Goal: Information Seeking & Learning: Learn about a topic

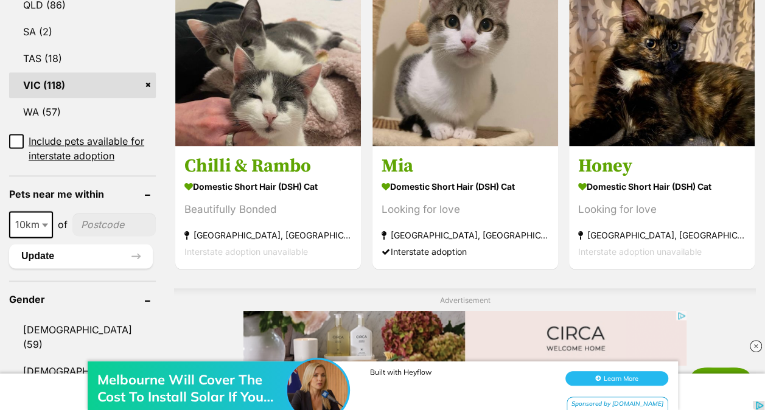
scroll to position [543, 0]
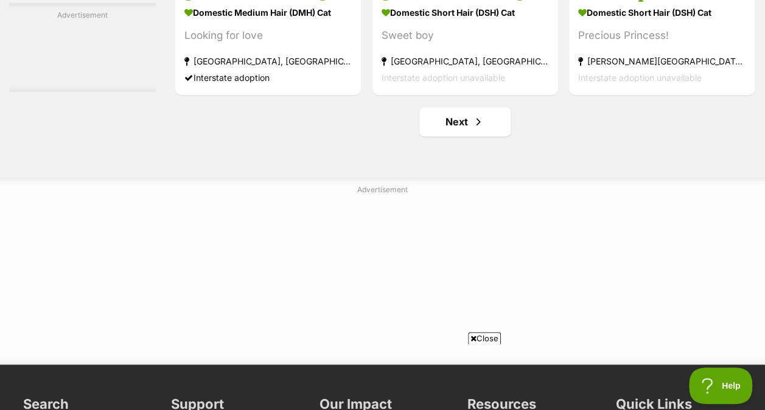
scroll to position [7715, 0]
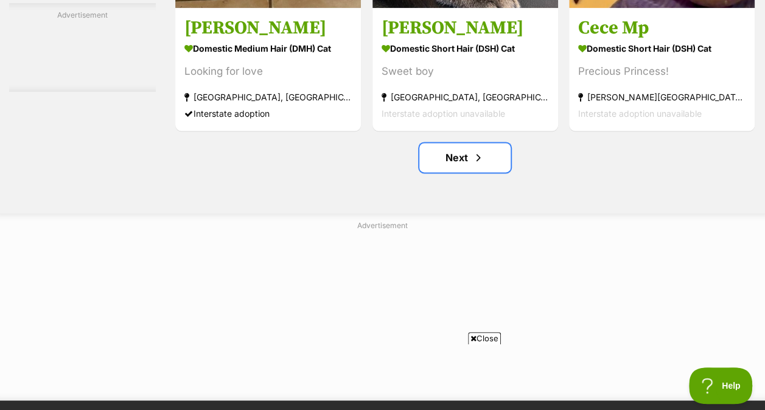
click at [447, 167] on link "Next" at bounding box center [465, 157] width 91 height 29
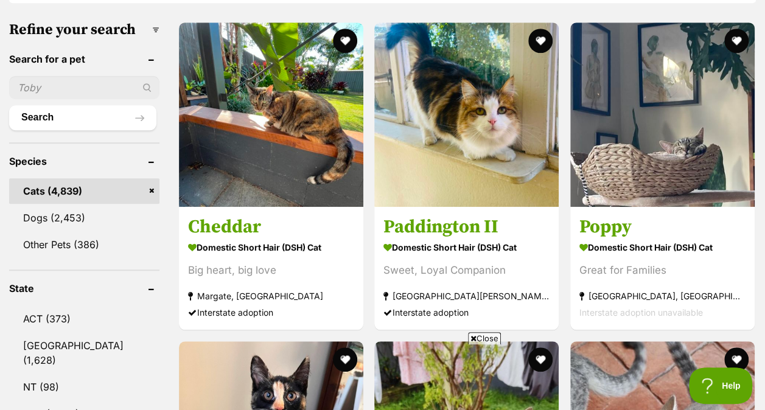
click at [57, 85] on input "text" at bounding box center [84, 87] width 150 height 23
type input "calico"
click at [9, 105] on button "Search" at bounding box center [82, 117] width 147 height 24
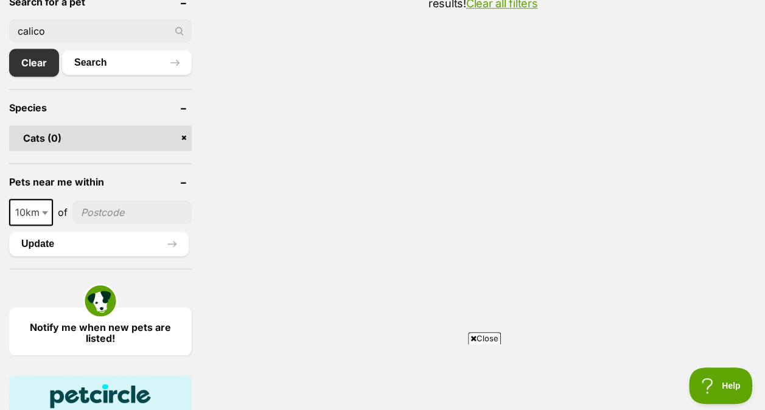
scroll to position [421, 0]
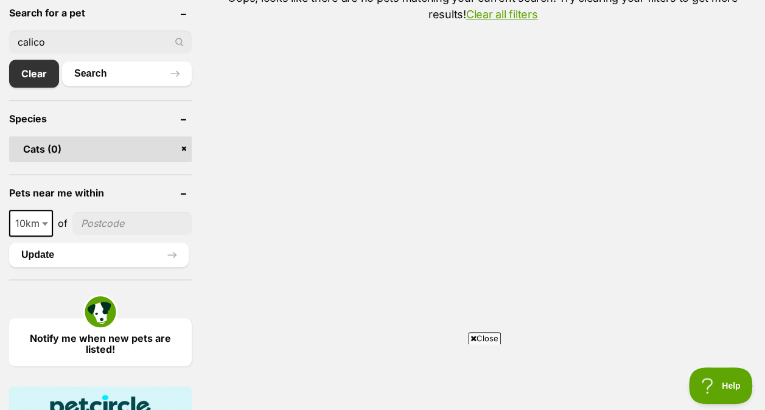
click at [493, 9] on link "Clear all filters" at bounding box center [502, 14] width 72 height 13
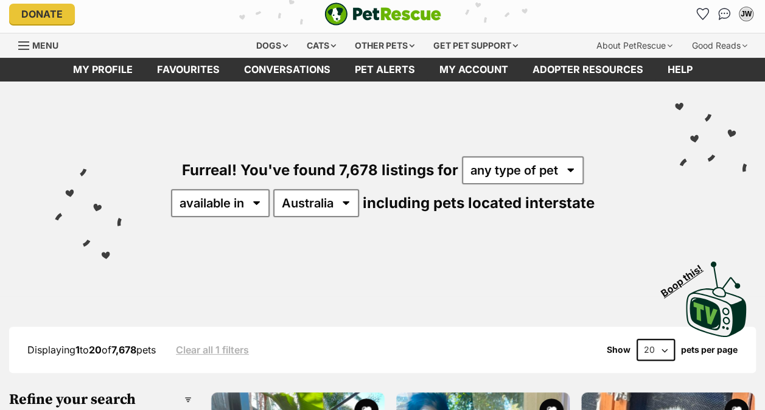
scroll to position [18, 0]
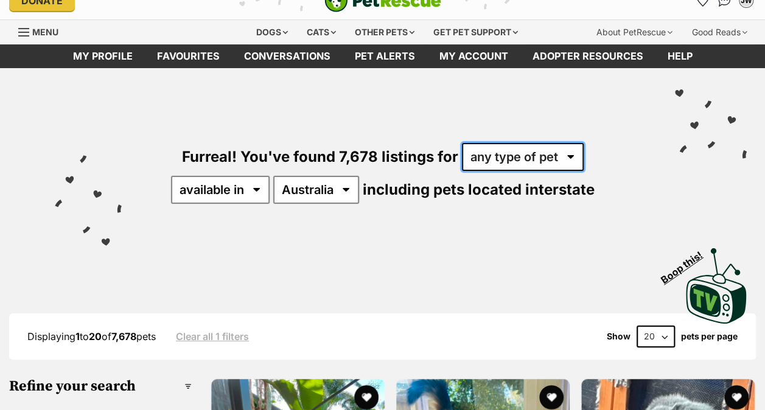
click at [499, 160] on select "any type of pet cats dogs other pets" at bounding box center [523, 157] width 122 height 28
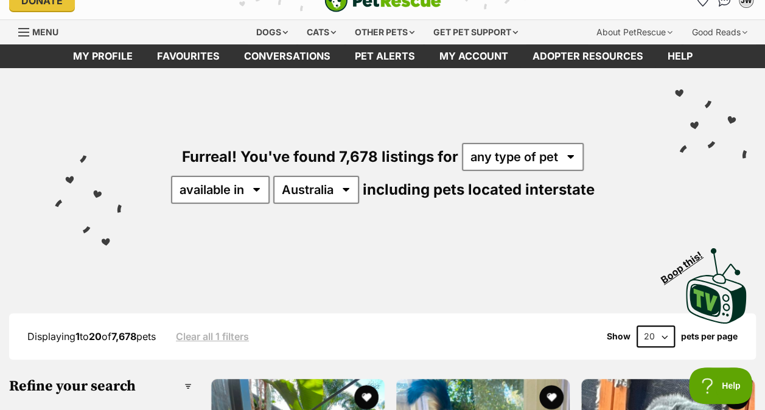
click at [250, 259] on div "Visit PetRescue TV (external site) Boop this!" at bounding box center [382, 282] width 729 height 89
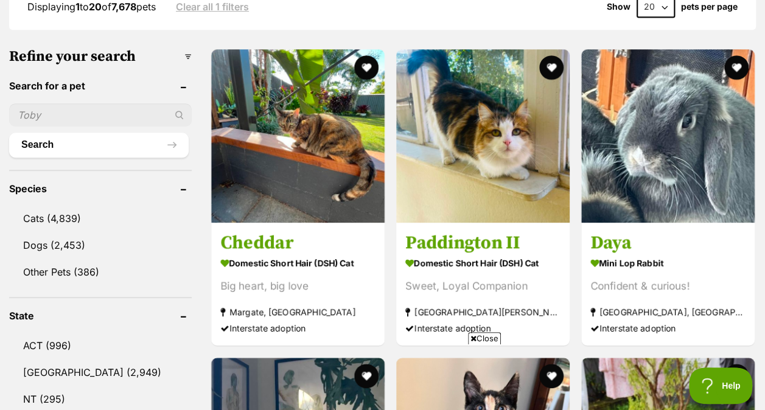
click at [479, 337] on span "Close" at bounding box center [484, 339] width 33 height 12
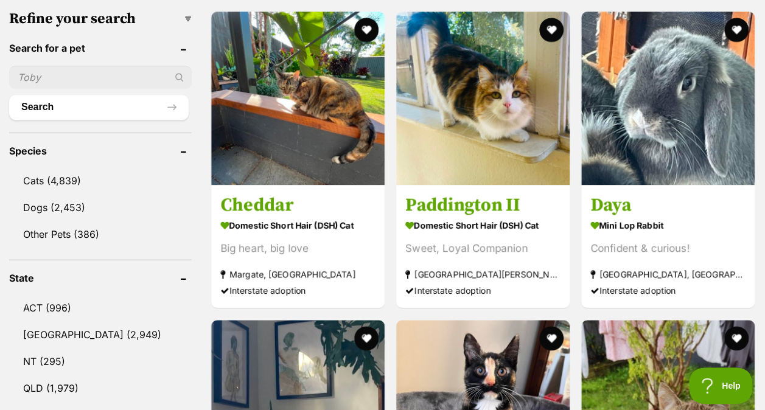
scroll to position [389, 0]
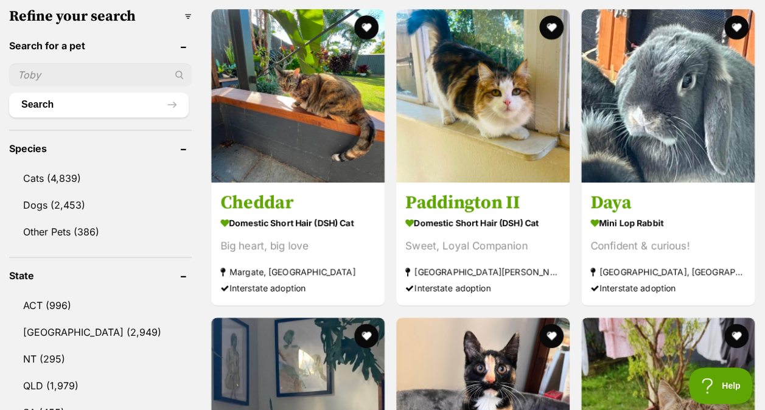
click at [76, 164] on ul "Cats (4,839) Dogs (2,453) Other Pets (386)" at bounding box center [100, 199] width 183 height 91
click at [85, 171] on link "Cats (4,839)" at bounding box center [100, 179] width 183 height 26
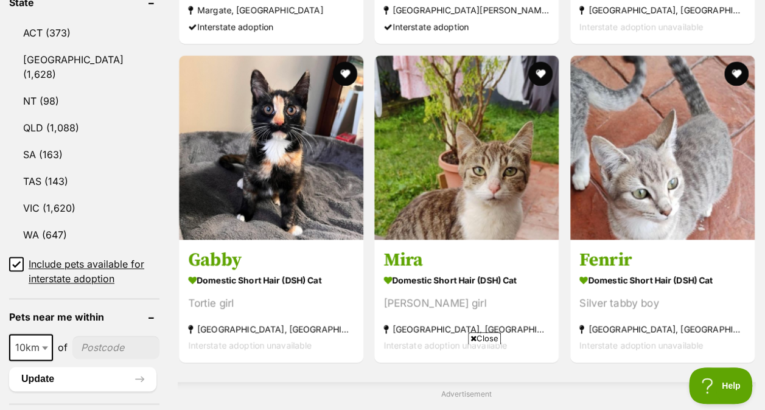
click at [73, 195] on link "VIC (1,620)" at bounding box center [84, 208] width 150 height 26
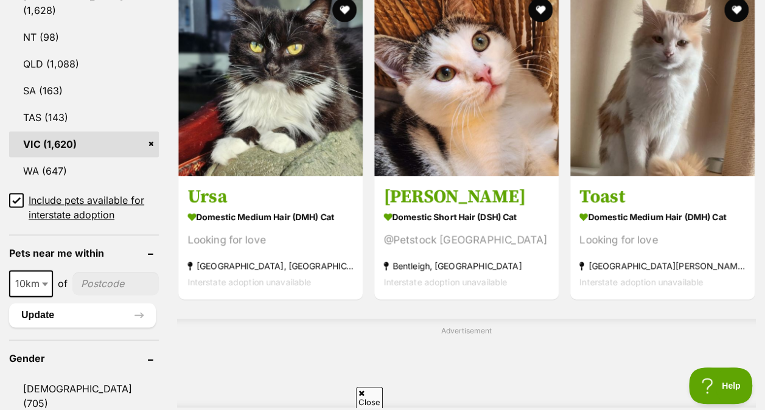
scroll to position [727, 0]
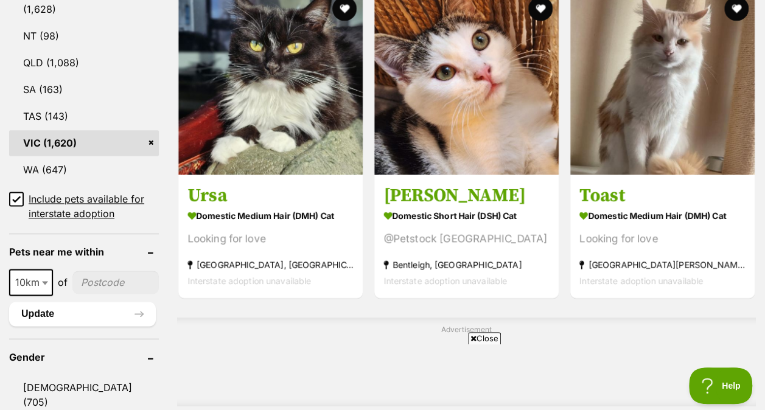
click at [16, 195] on icon at bounding box center [16, 199] width 9 height 9
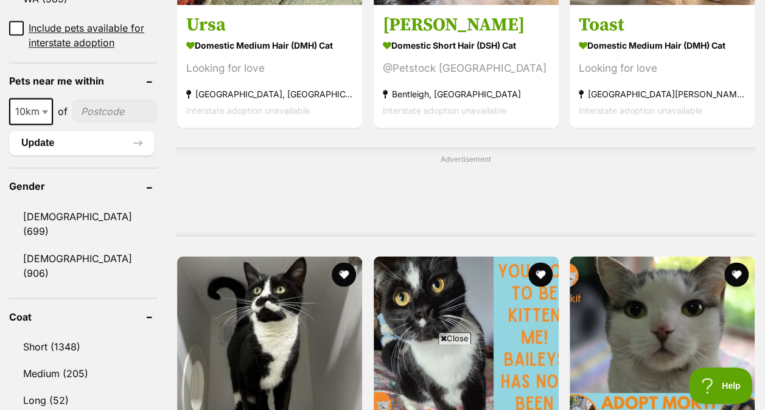
scroll to position [887, 0]
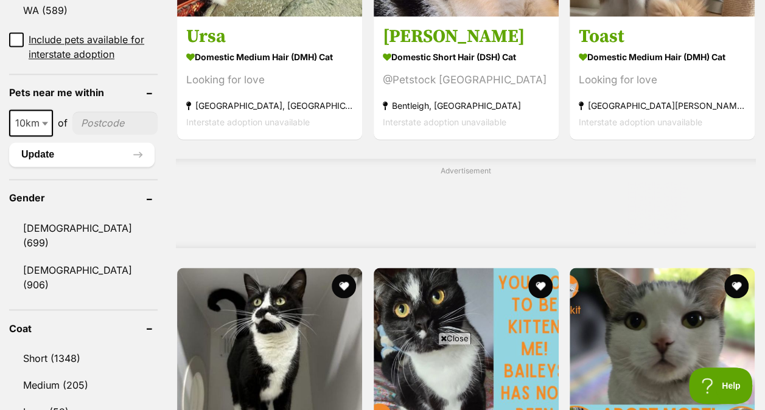
click at [35, 114] on span "10km" at bounding box center [30, 122] width 41 height 17
select select "50"
click at [99, 111] on input"] "postcode" at bounding box center [115, 122] width 83 height 23
type input"] "3936"
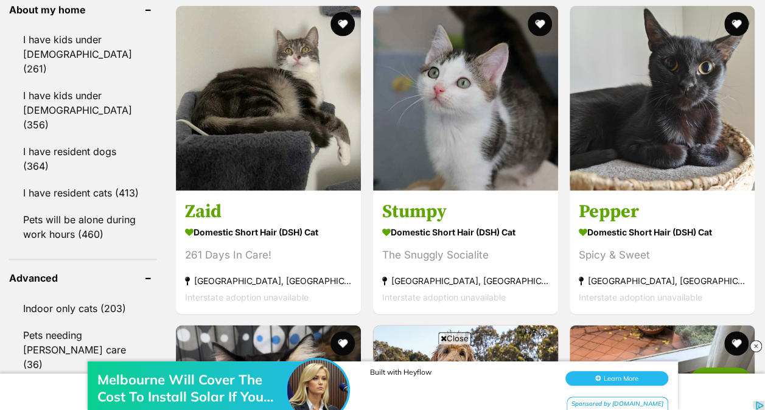
scroll to position [1152, 0]
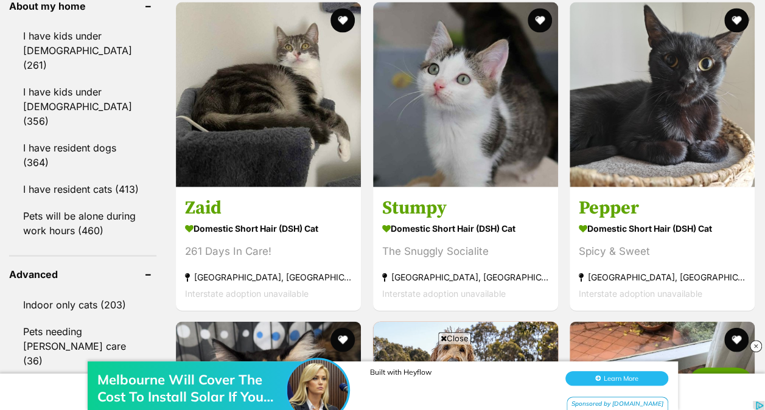
click at [460, 337] on span "Close" at bounding box center [454, 339] width 33 height 12
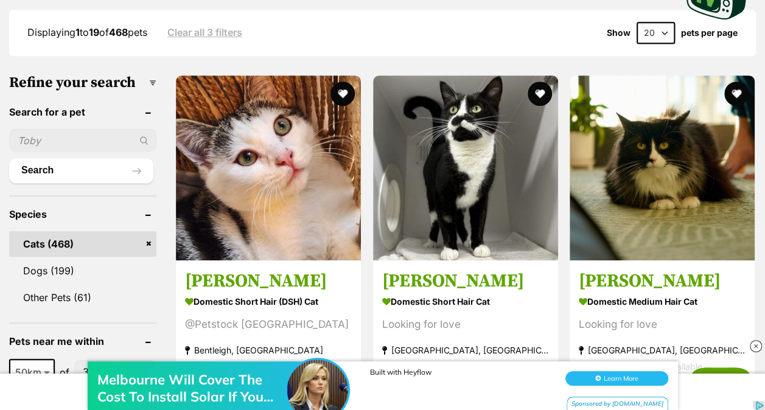
scroll to position [325, 0]
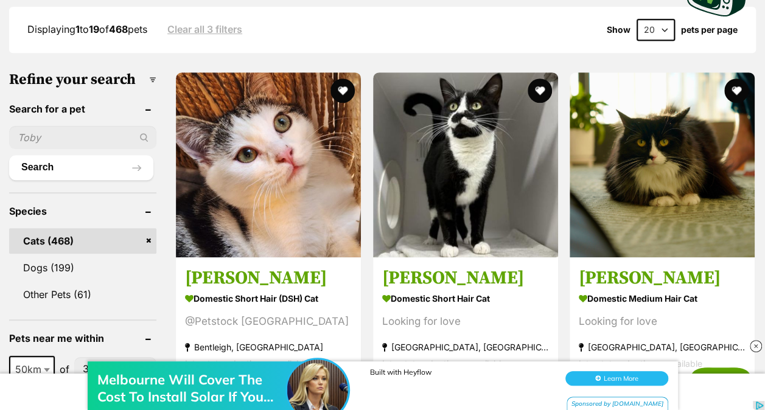
click at [655, 27] on select "20 40 60" at bounding box center [656, 30] width 38 height 22
select select "60"
click at [637, 19] on select "20 40 60" at bounding box center [656, 30] width 38 height 22
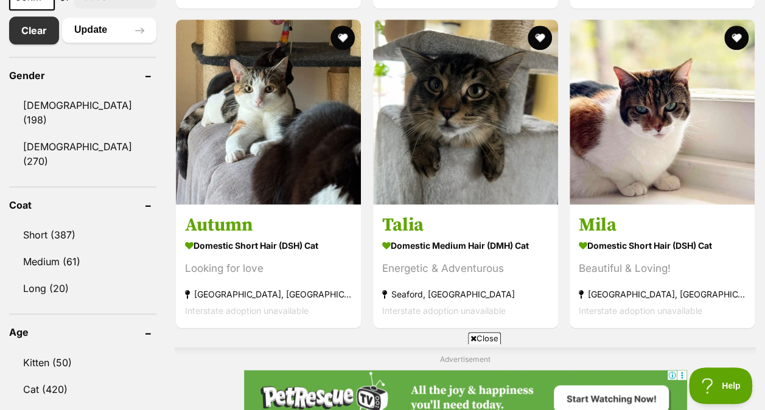
click at [483, 335] on span "Close" at bounding box center [484, 339] width 33 height 12
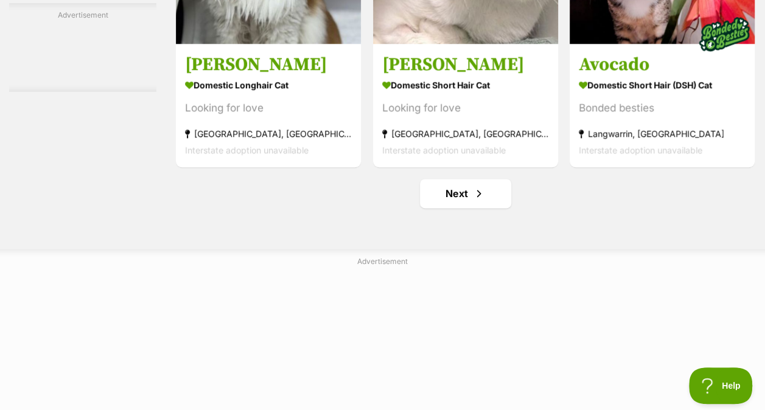
scroll to position [7693, 0]
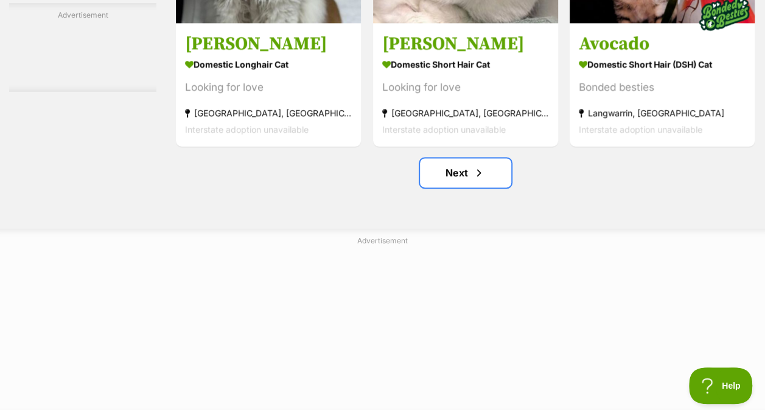
click at [449, 178] on link "Next" at bounding box center [465, 172] width 91 height 29
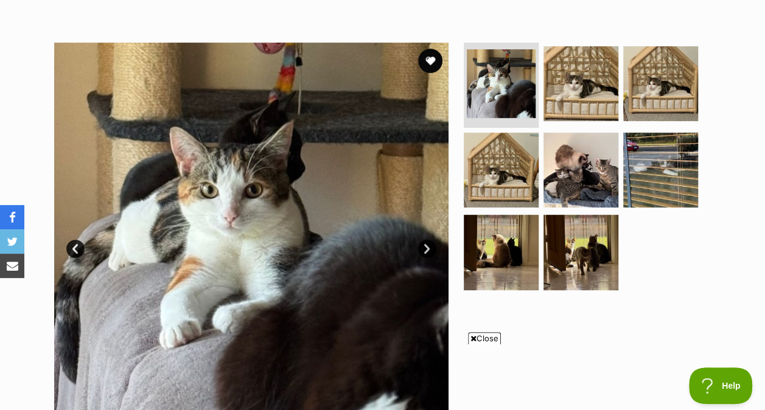
click at [559, 85] on img at bounding box center [581, 83] width 75 height 75
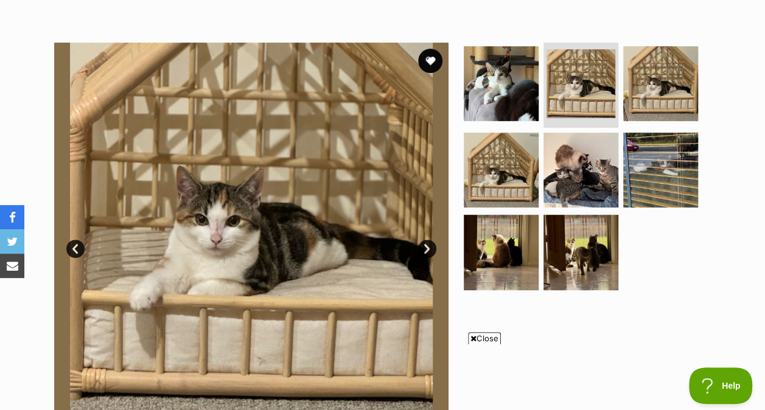
click at [615, 90] on img at bounding box center [581, 83] width 69 height 69
click at [634, 97] on img at bounding box center [661, 83] width 75 height 75
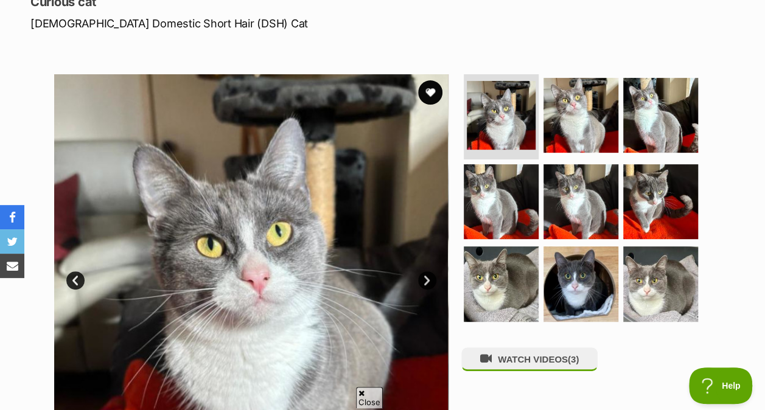
click at [536, 206] on img at bounding box center [501, 201] width 75 height 75
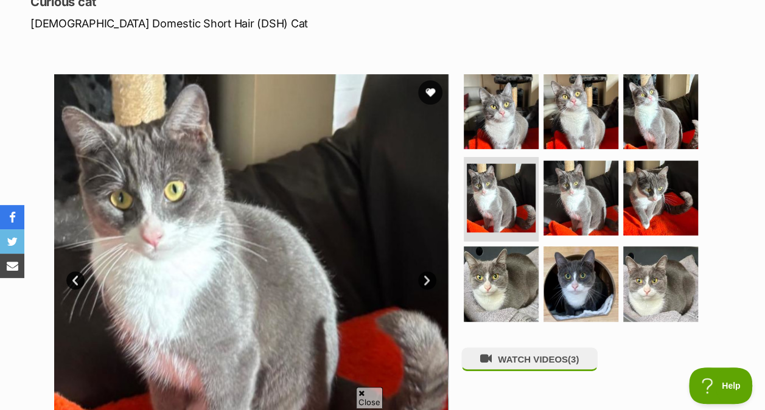
click at [528, 277] on img at bounding box center [501, 284] width 75 height 75
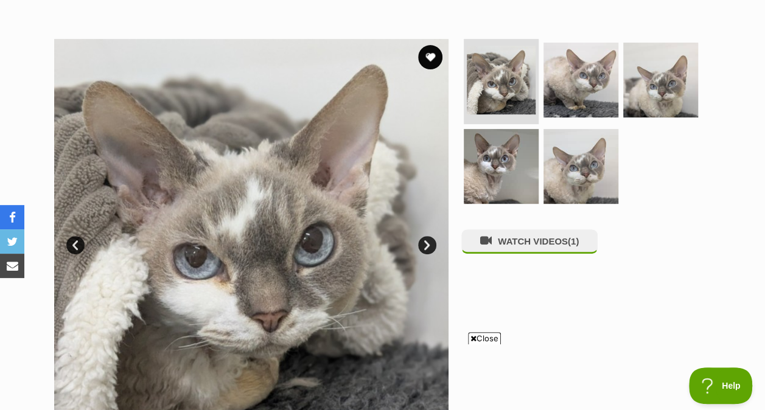
scroll to position [211, 0]
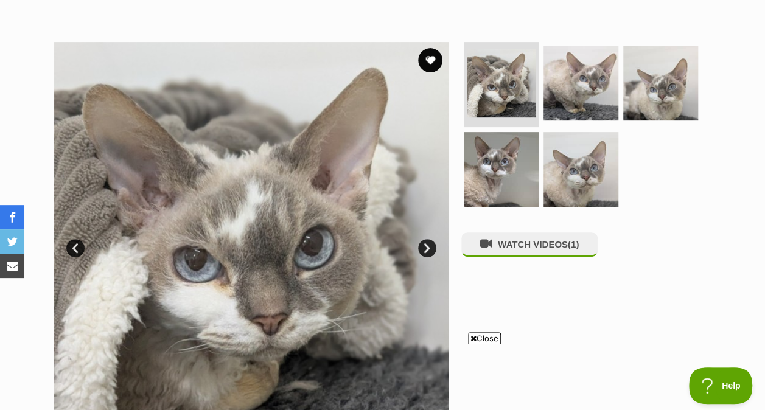
click at [552, 99] on img at bounding box center [581, 83] width 75 height 75
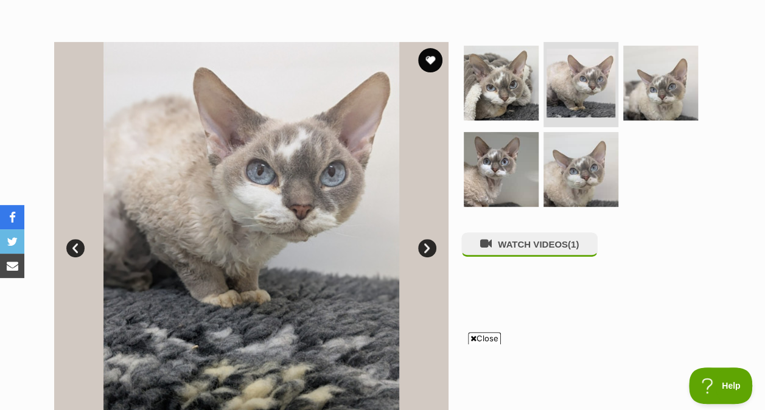
click at [658, 88] on img at bounding box center [661, 83] width 75 height 75
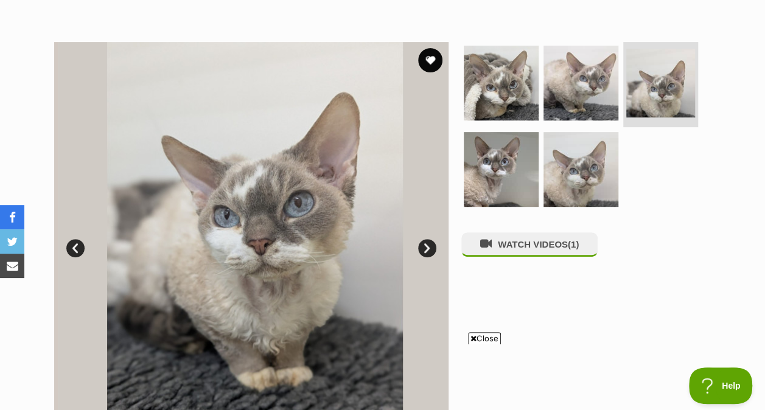
click at [518, 166] on img at bounding box center [501, 169] width 75 height 75
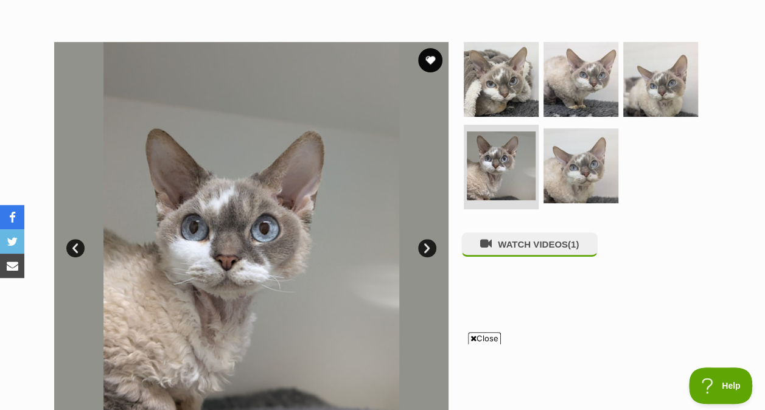
click at [570, 181] on img at bounding box center [581, 165] width 75 height 75
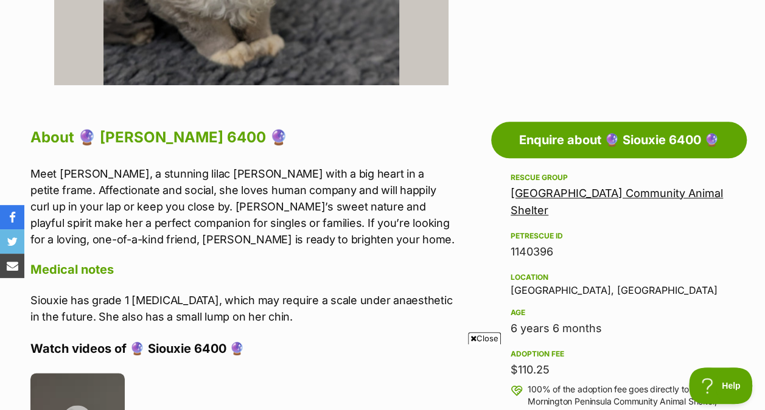
scroll to position [597, 0]
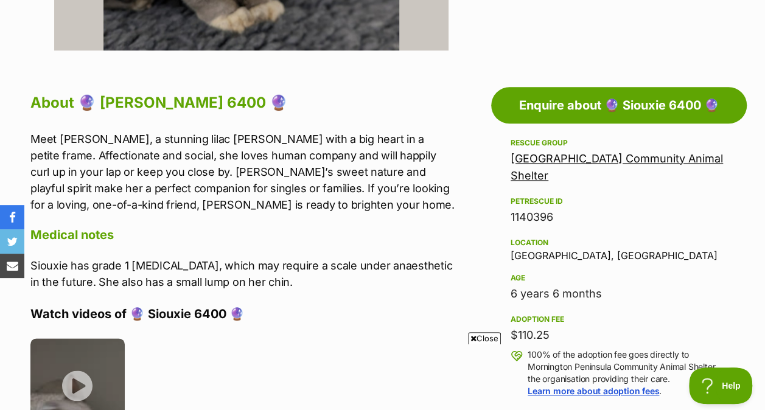
click at [553, 161] on link "[GEOGRAPHIC_DATA] Community Animal Shelter" at bounding box center [617, 167] width 213 height 30
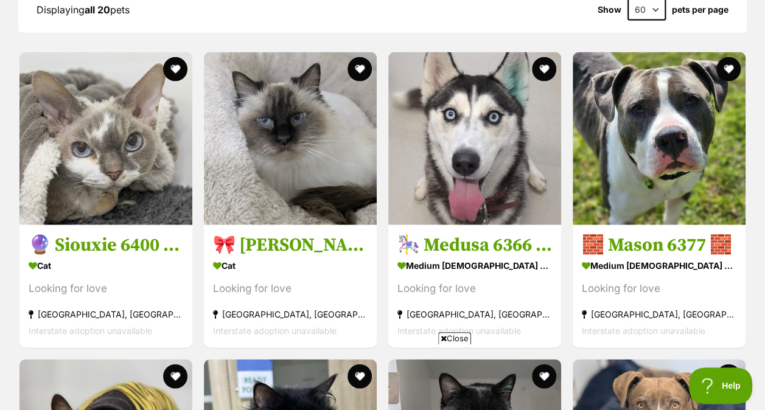
scroll to position [1337, 0]
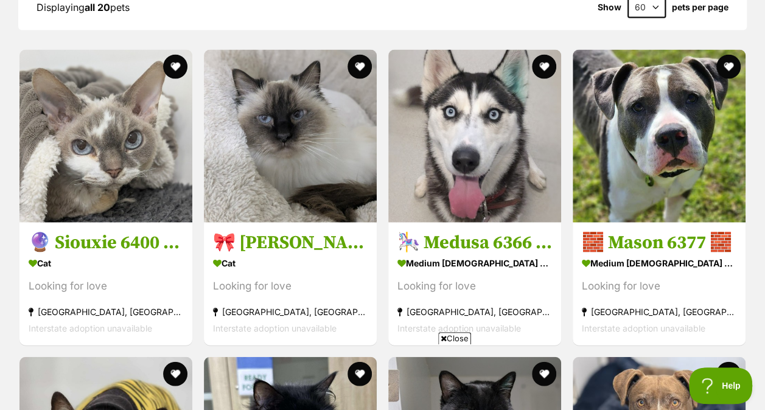
click at [456, 337] on span "Close" at bounding box center [454, 339] width 33 height 12
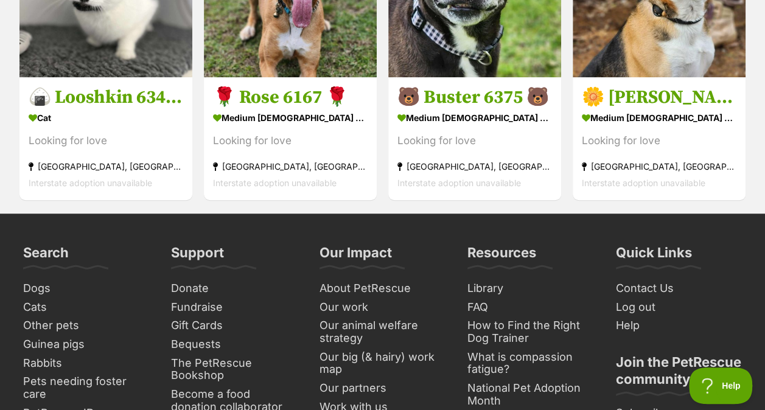
scroll to position [2715, 0]
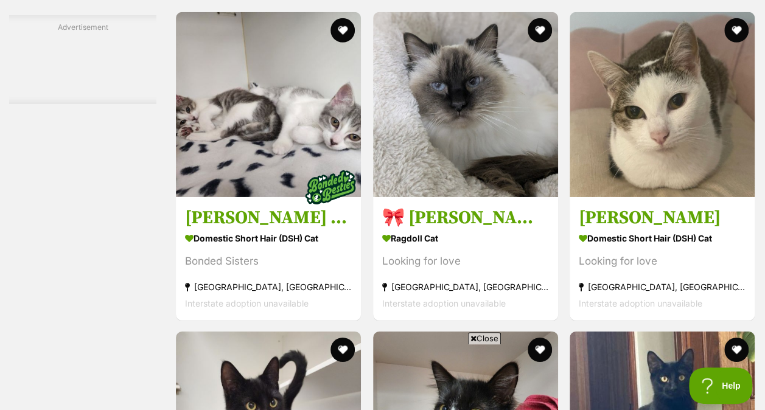
scroll to position [1901, 0]
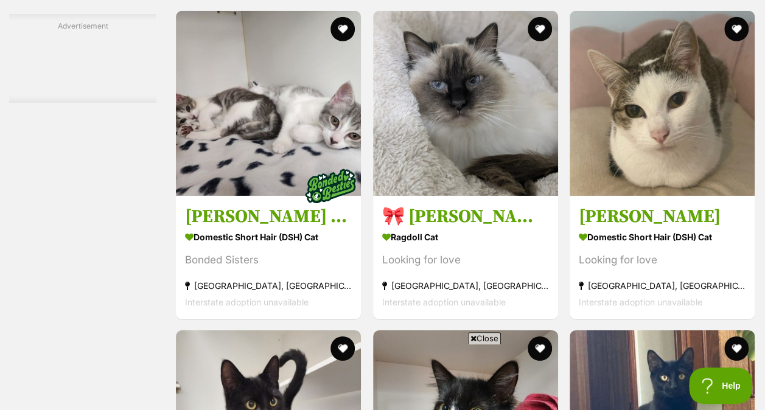
click at [474, 340] on icon at bounding box center [474, 339] width 6 height 8
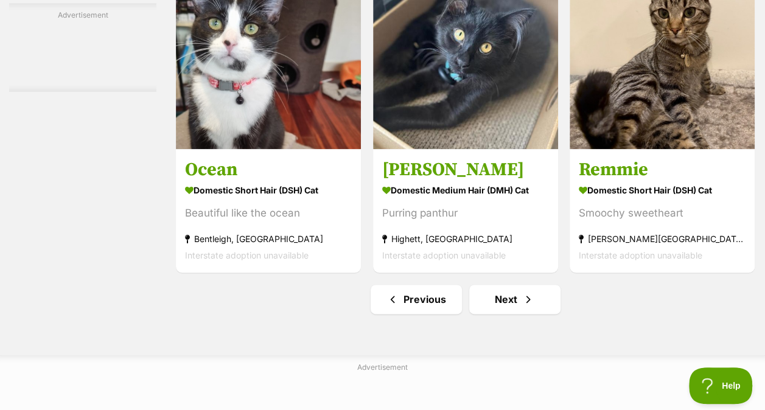
scroll to position [7567, 0]
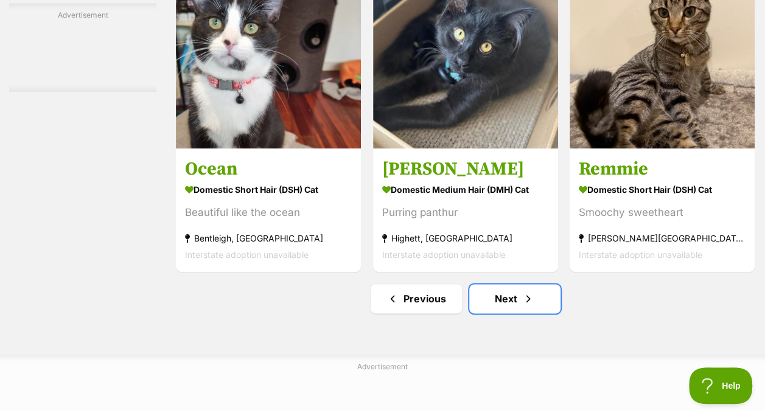
click at [507, 314] on link "Next" at bounding box center [515, 298] width 91 height 29
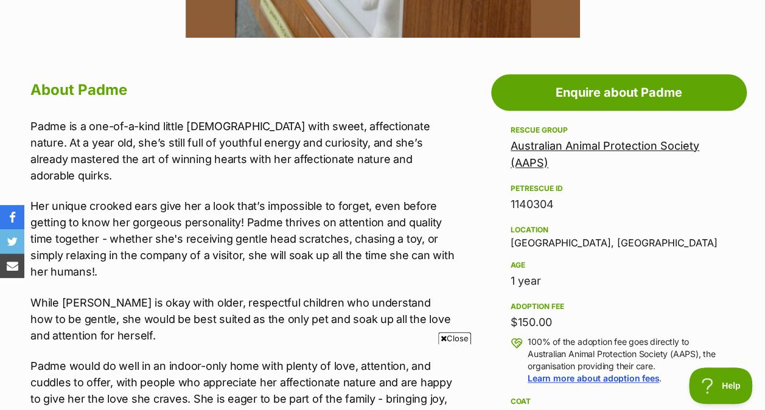
click at [446, 337] on span "Close" at bounding box center [454, 339] width 33 height 12
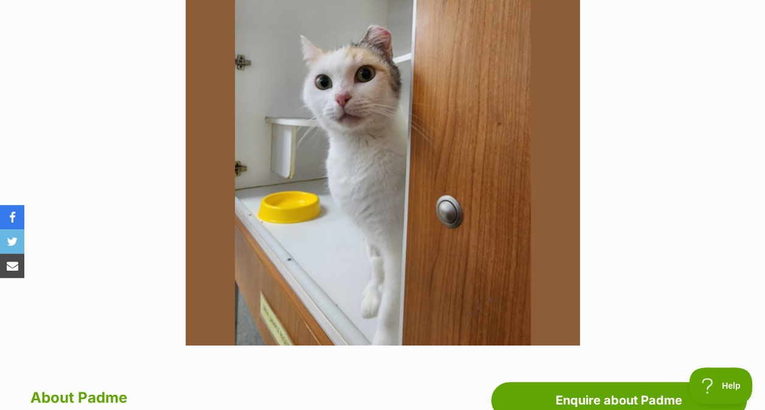
scroll to position [302, 0]
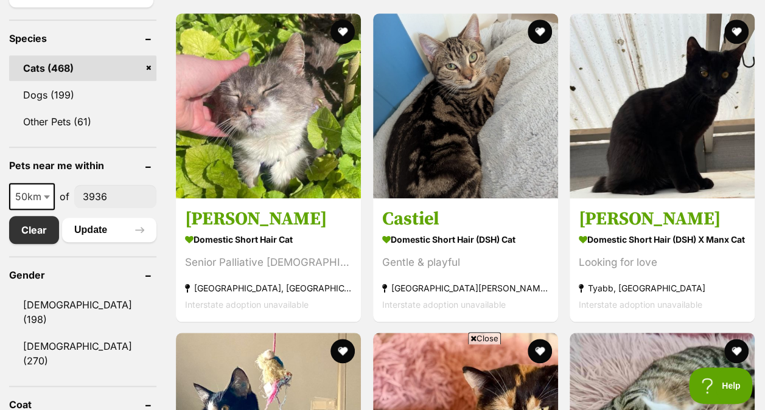
scroll to position [499, 0]
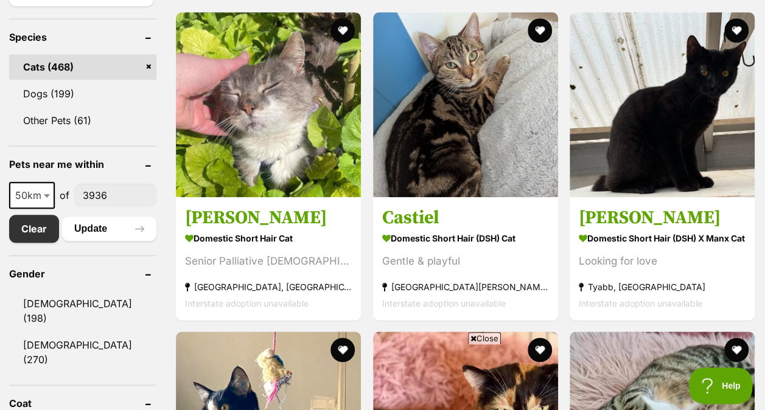
click at [473, 336] on icon at bounding box center [474, 339] width 6 height 8
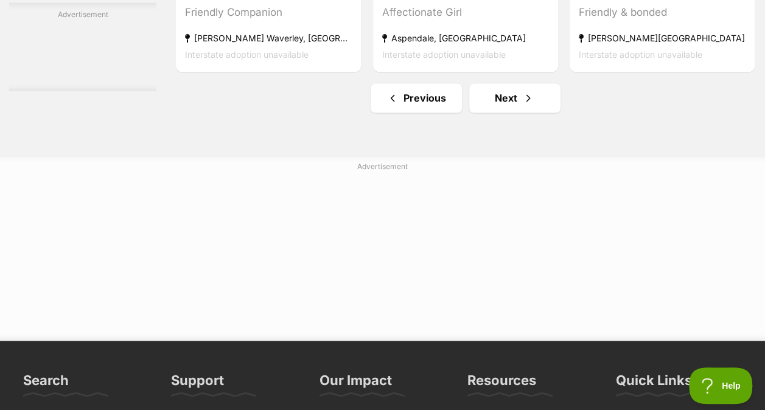
scroll to position [7889, 0]
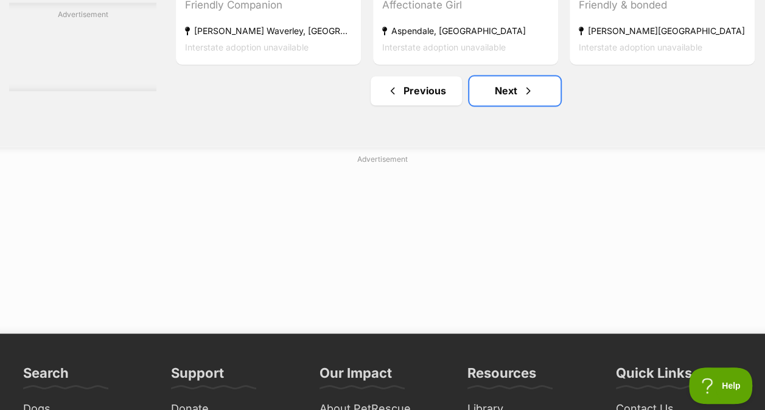
click at [504, 105] on link "Next" at bounding box center [515, 90] width 91 height 29
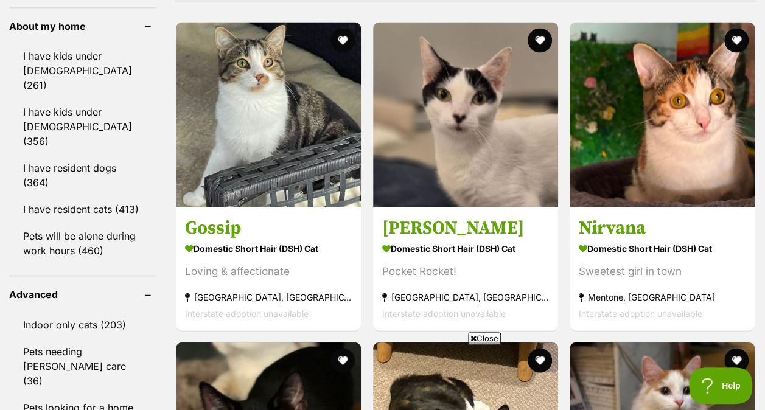
click at [477, 338] on span "Close" at bounding box center [484, 339] width 33 height 12
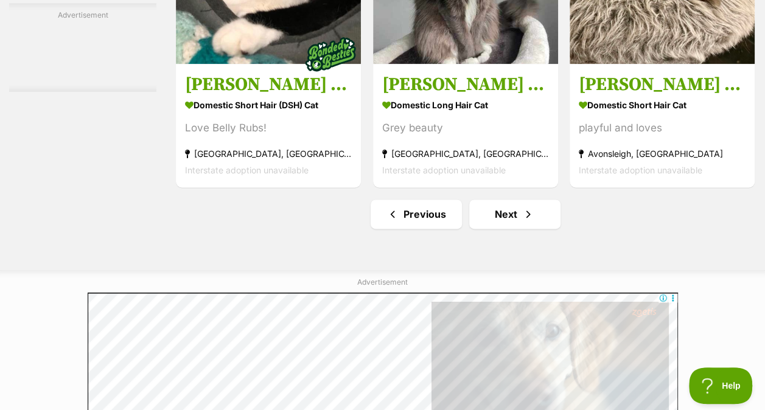
scroll to position [7651, 0]
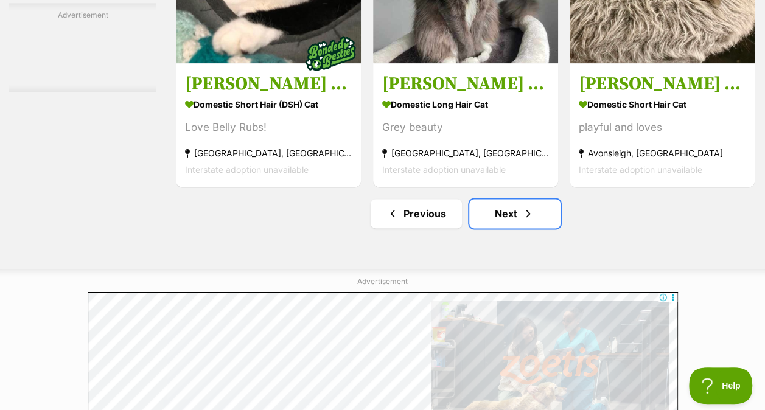
click at [505, 228] on link "Next" at bounding box center [515, 213] width 91 height 29
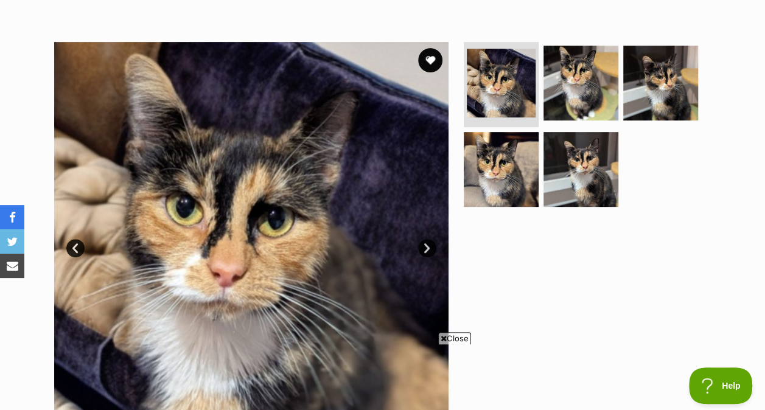
click at [565, 109] on img at bounding box center [581, 83] width 75 height 75
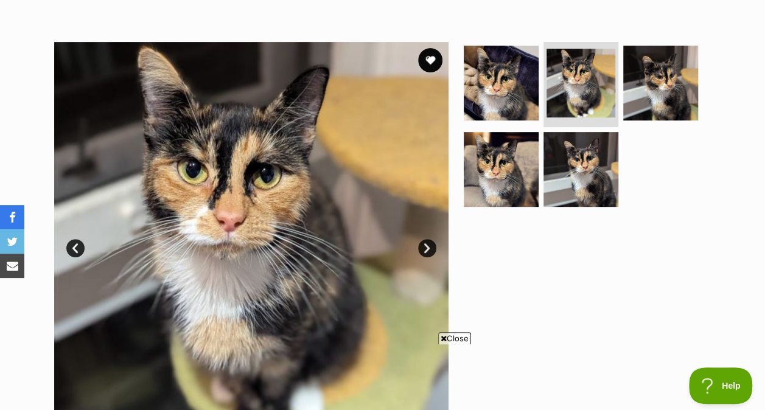
click at [658, 102] on img at bounding box center [661, 83] width 75 height 75
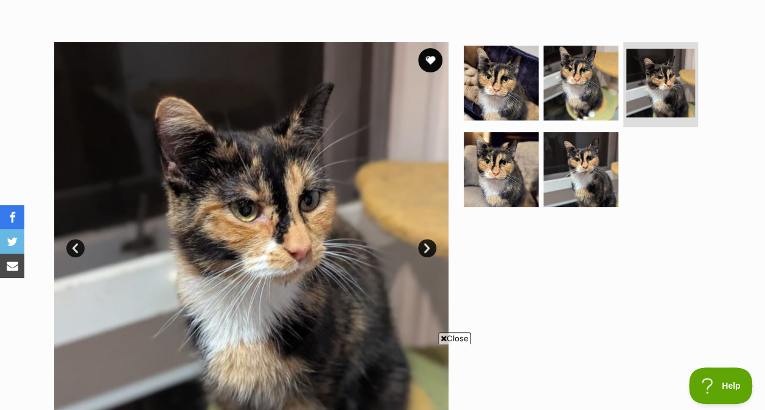
click at [489, 179] on img at bounding box center [501, 169] width 75 height 75
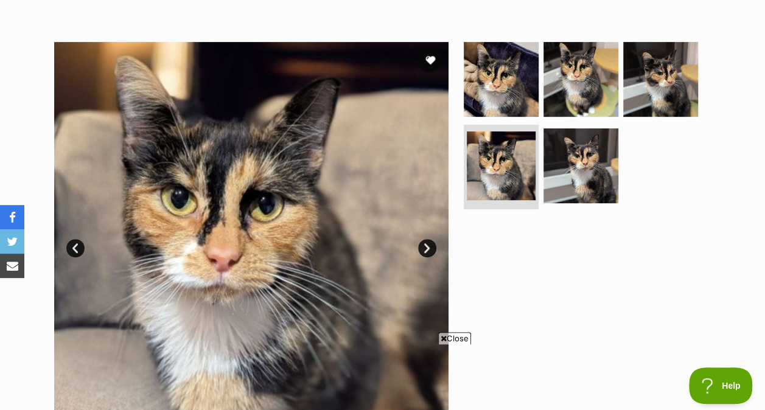
click at [549, 181] on img at bounding box center [581, 165] width 75 height 75
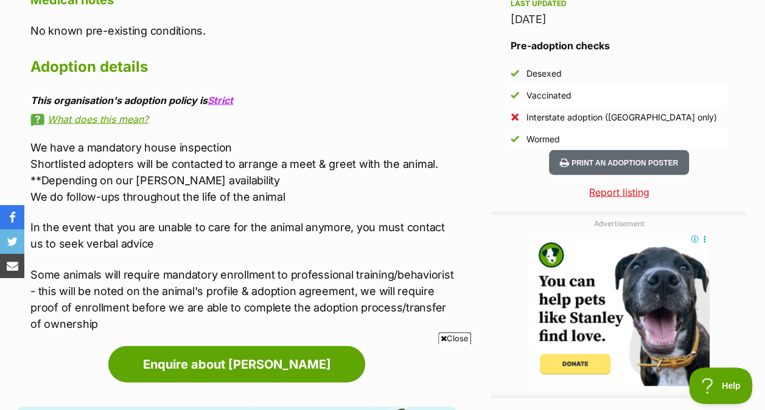
scroll to position [1115, 0]
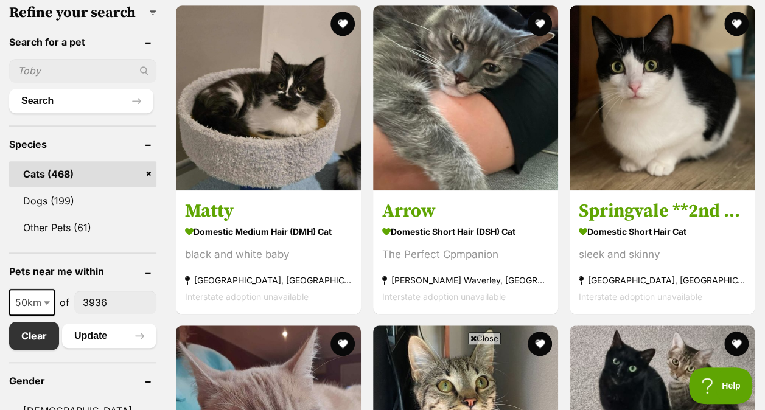
click at [482, 340] on span "Close" at bounding box center [484, 339] width 33 height 12
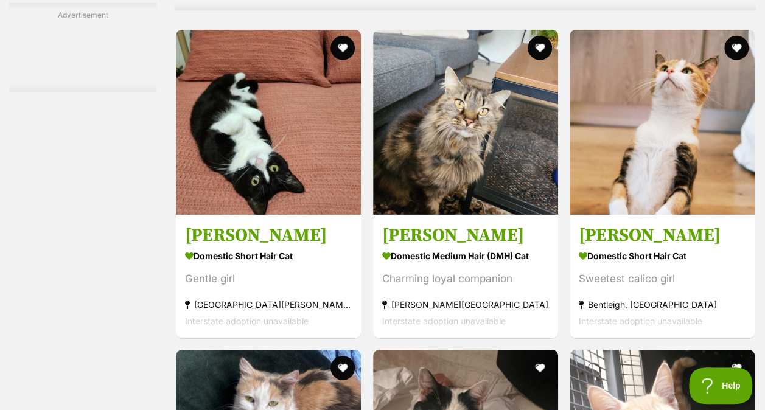
scroll to position [6430, 0]
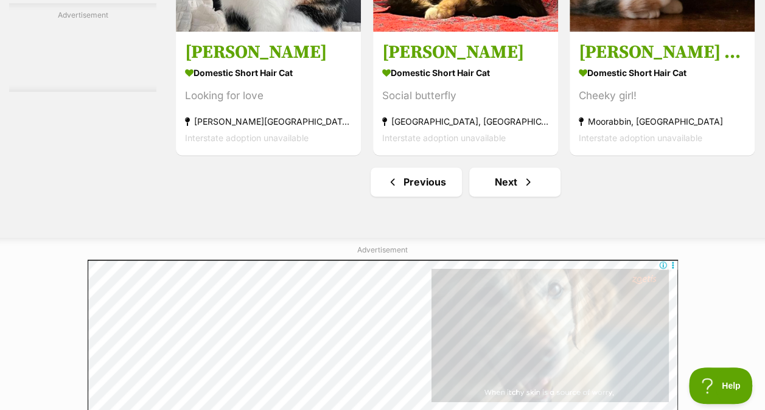
scroll to position [7687, 0]
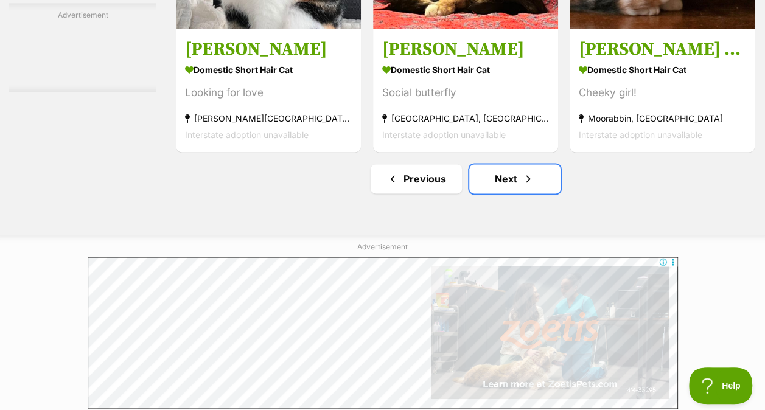
click at [510, 194] on link "Next" at bounding box center [515, 178] width 91 height 29
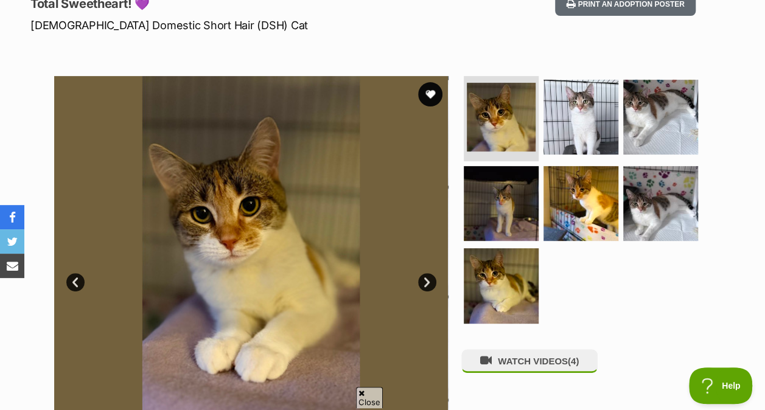
click at [650, 135] on img at bounding box center [661, 117] width 75 height 75
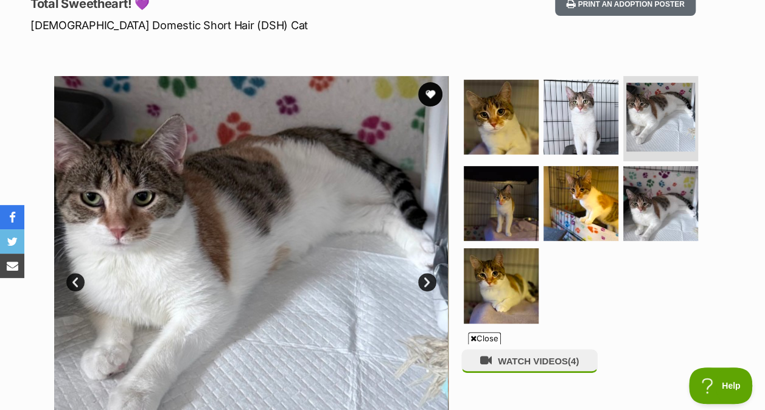
click at [663, 213] on img at bounding box center [661, 203] width 75 height 75
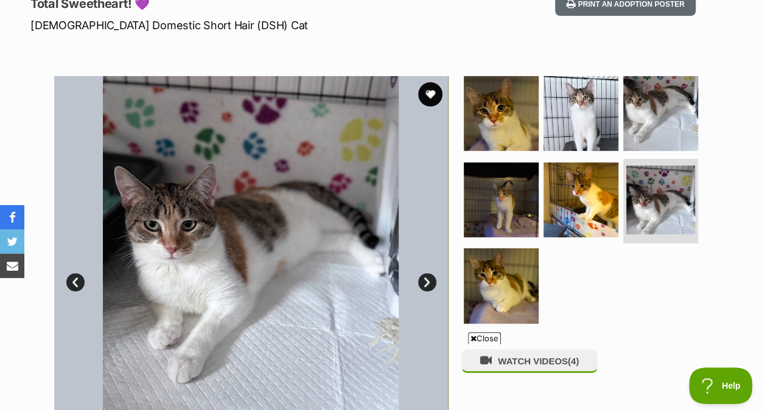
click at [502, 279] on img at bounding box center [501, 285] width 75 height 75
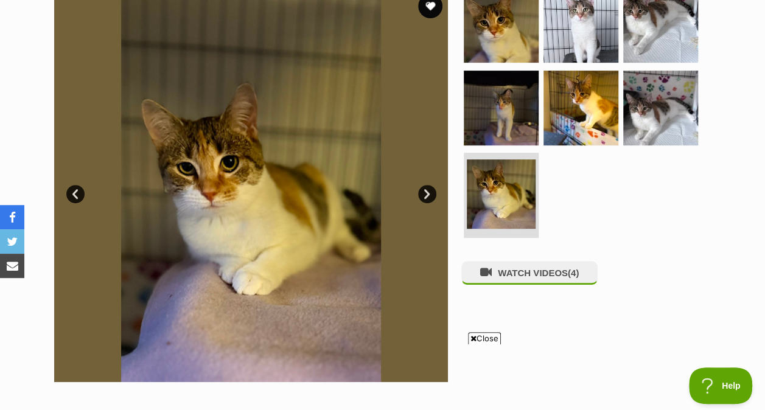
scroll to position [265, 0]
click at [561, 115] on img at bounding box center [581, 108] width 75 height 75
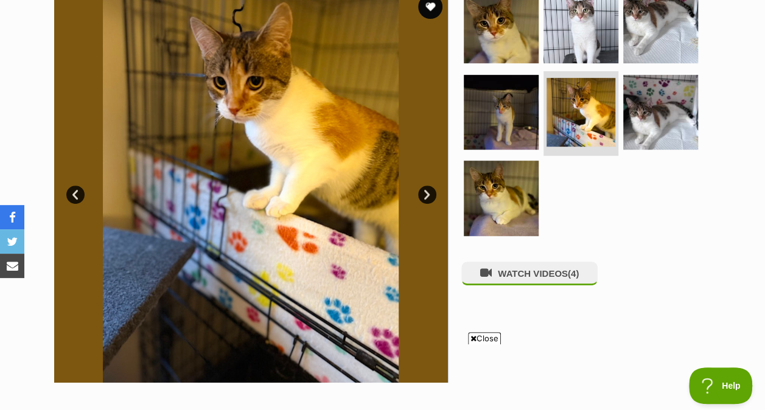
scroll to position [0, 0]
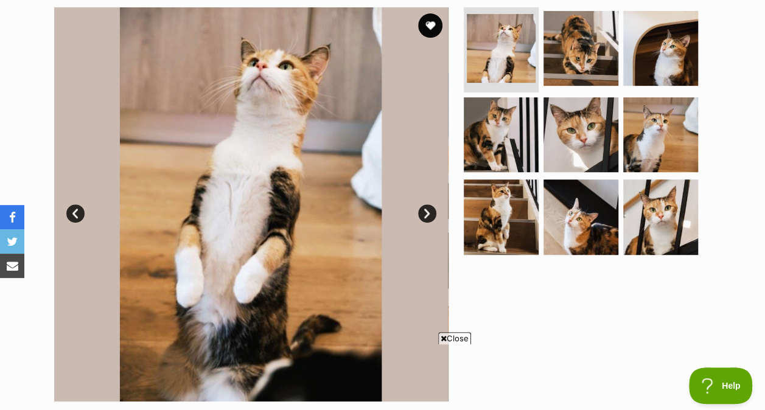
scroll to position [247, 0]
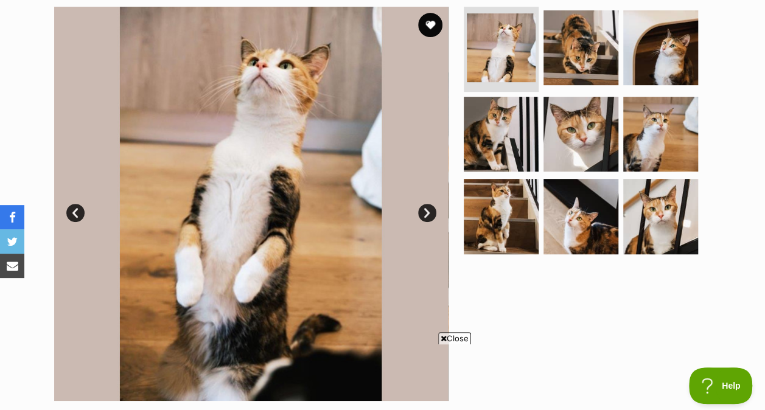
click at [490, 141] on img at bounding box center [501, 134] width 75 height 75
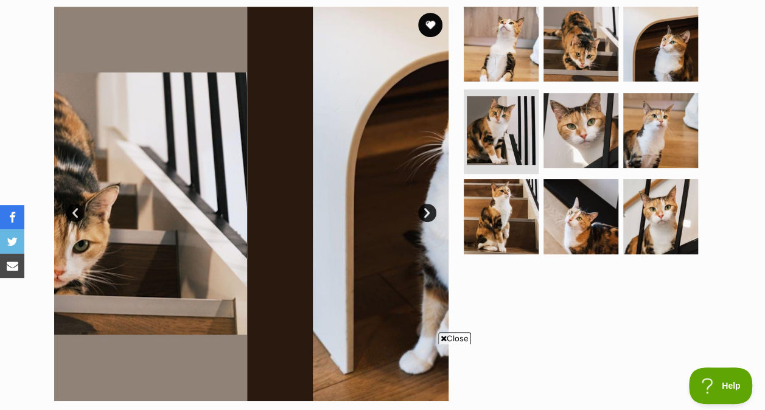
scroll to position [0, 0]
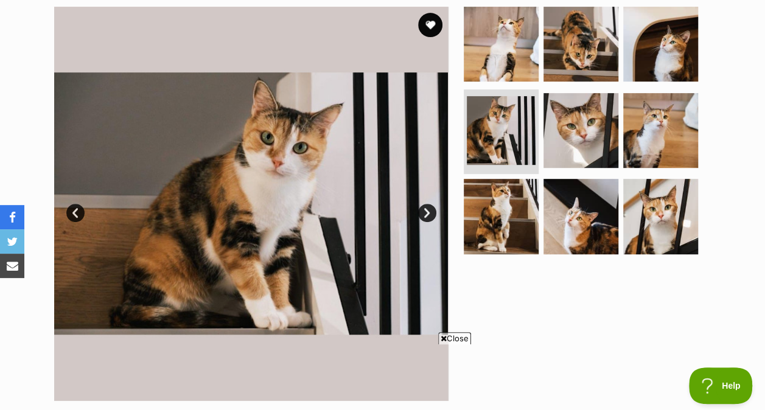
click at [496, 244] on img at bounding box center [501, 216] width 75 height 75
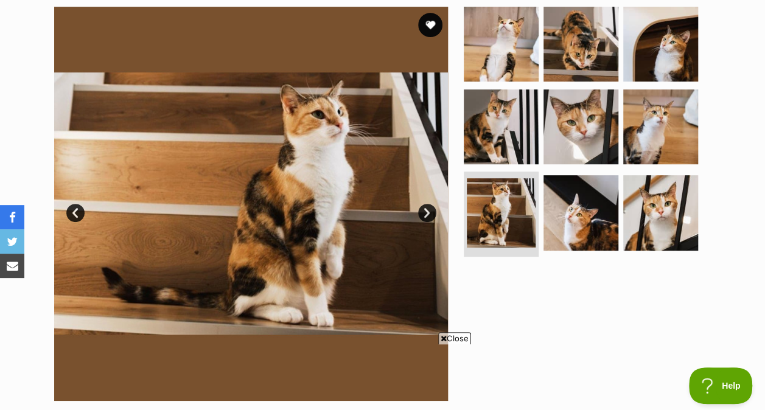
click at [571, 62] on img at bounding box center [581, 44] width 75 height 75
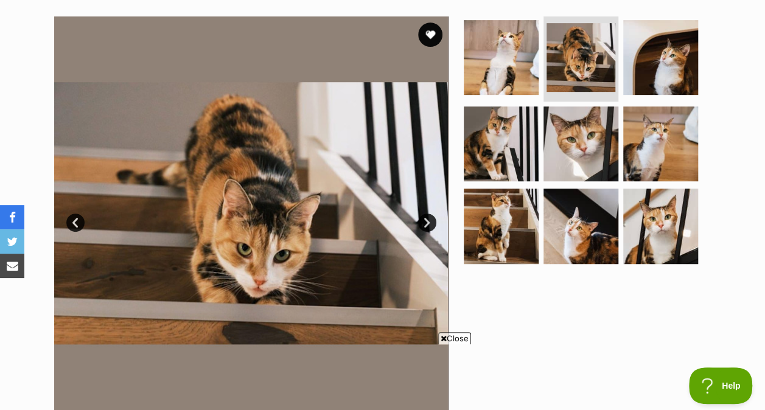
scroll to position [236, 0]
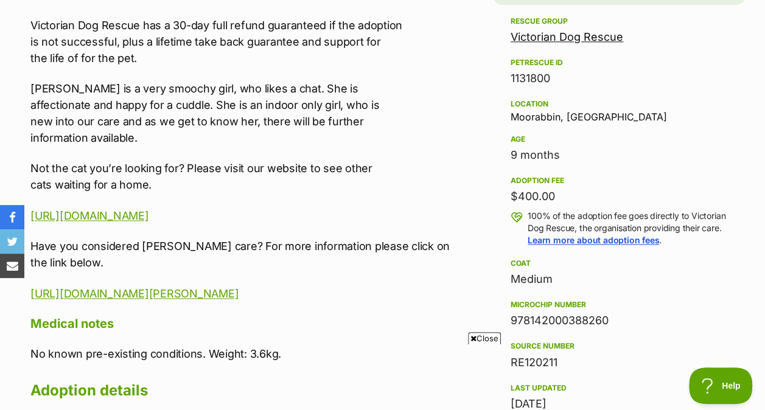
scroll to position [797, 0]
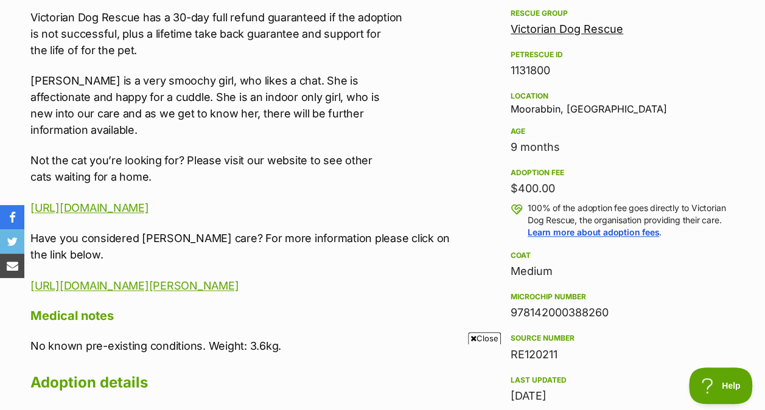
click at [480, 340] on span "Close" at bounding box center [484, 339] width 33 height 12
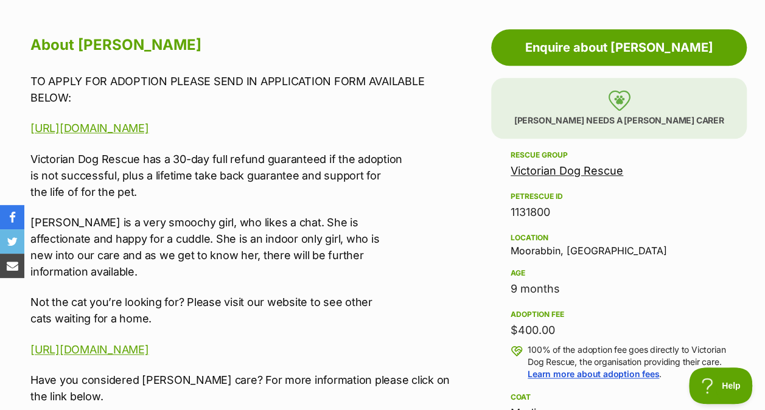
scroll to position [657, 0]
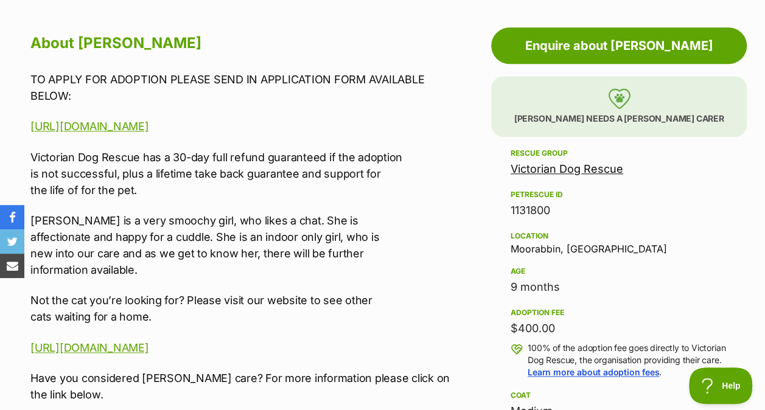
click at [535, 171] on link "Victorian Dog Rescue" at bounding box center [567, 169] width 113 height 13
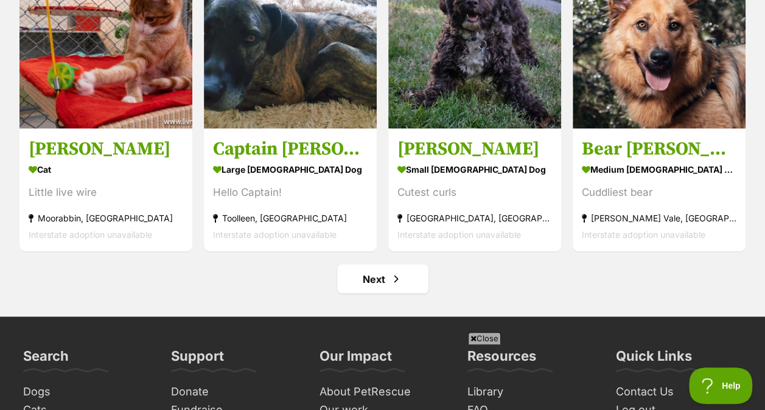
scroll to position [5648, 0]
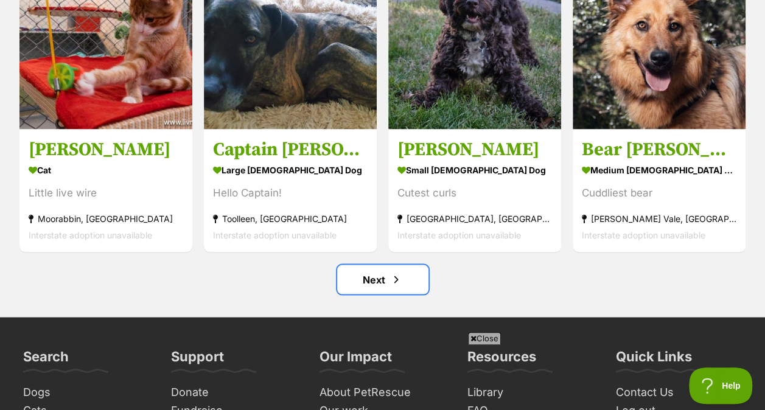
click at [393, 272] on span "Next page" at bounding box center [396, 279] width 12 height 15
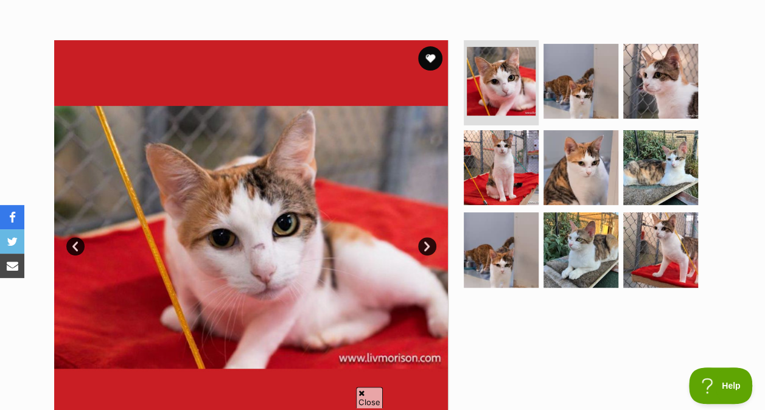
click at [571, 102] on img at bounding box center [581, 81] width 75 height 75
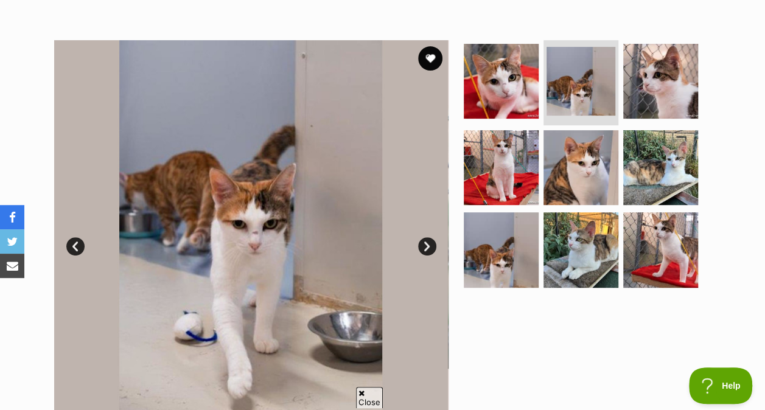
click at [563, 168] on img at bounding box center [581, 167] width 75 height 75
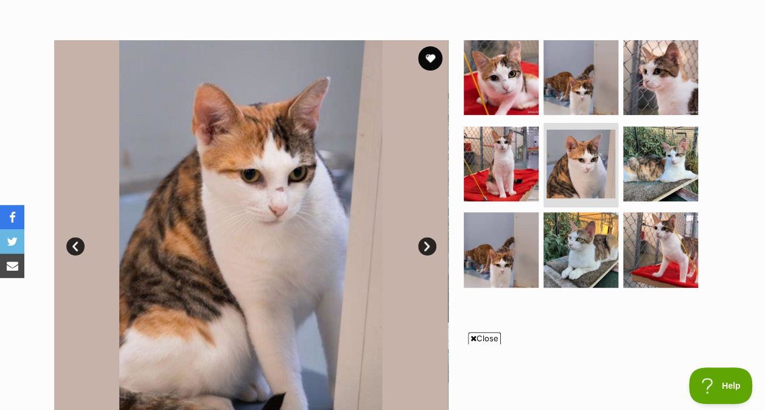
click at [505, 247] on img at bounding box center [501, 250] width 75 height 75
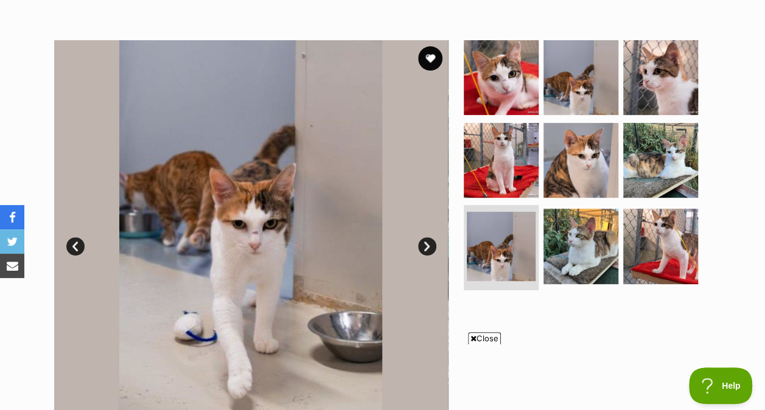
click at [585, 222] on img at bounding box center [581, 246] width 75 height 75
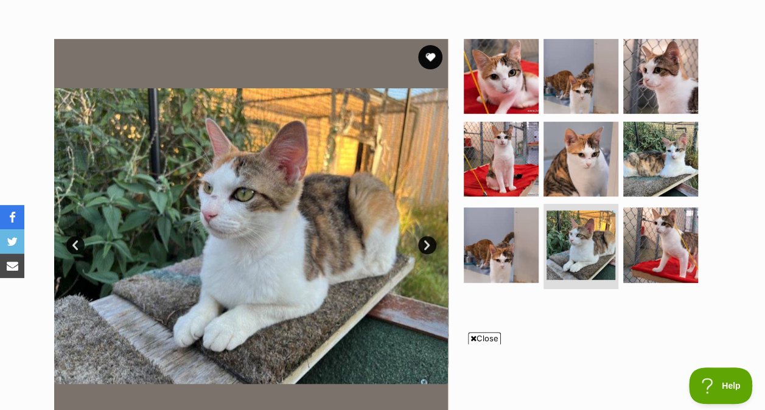
scroll to position [214, 0]
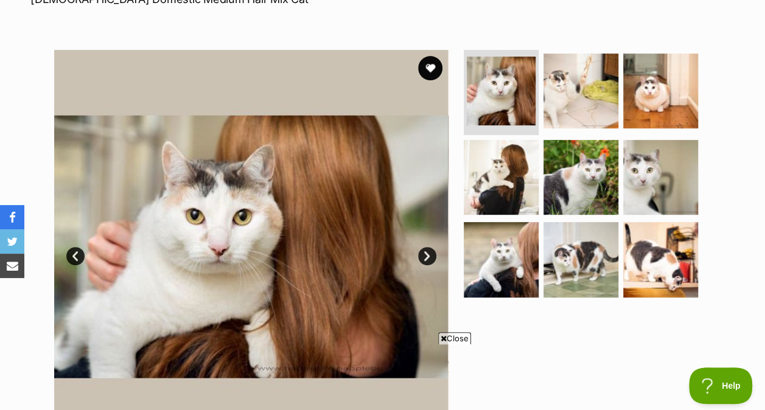
scroll to position [204, 0]
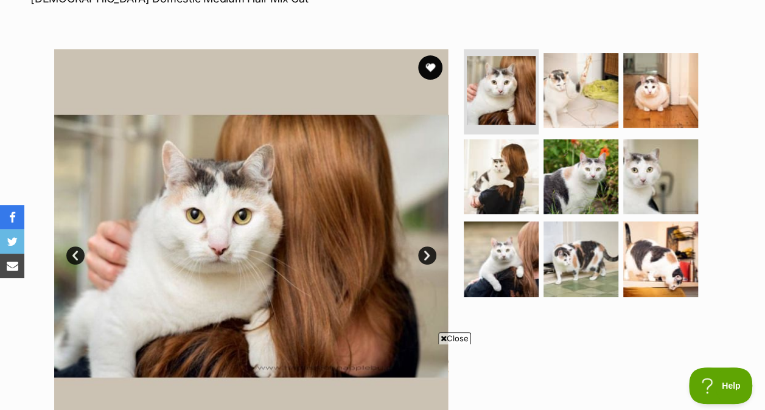
click at [572, 91] on img at bounding box center [581, 90] width 75 height 75
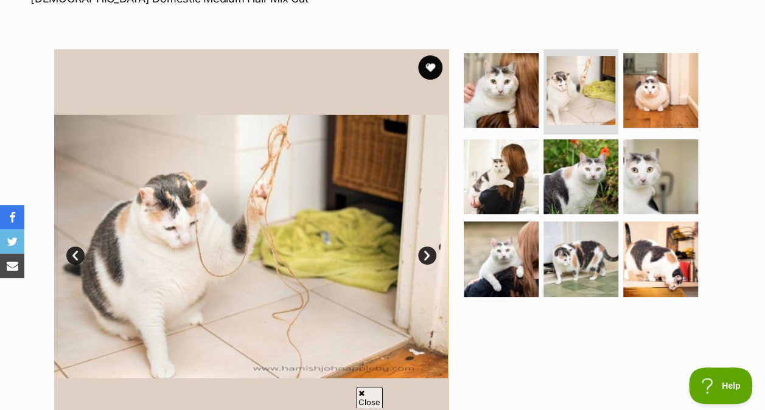
click at [575, 178] on img at bounding box center [581, 176] width 75 height 75
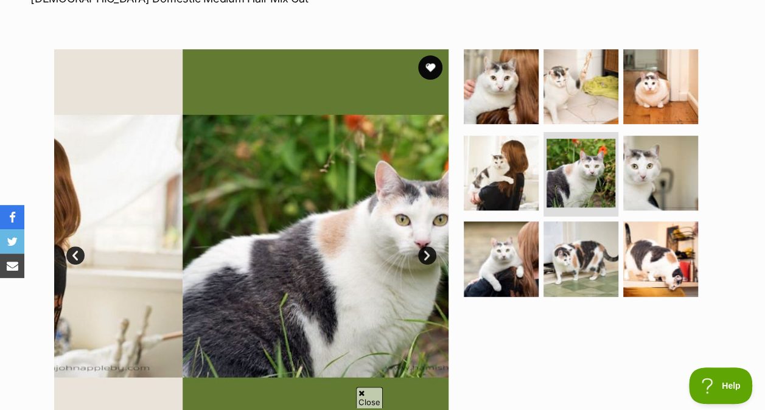
scroll to position [0, 0]
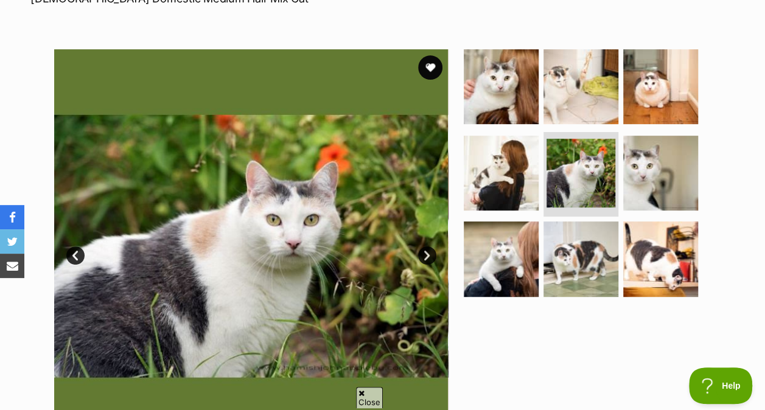
click at [580, 244] on img at bounding box center [581, 259] width 75 height 75
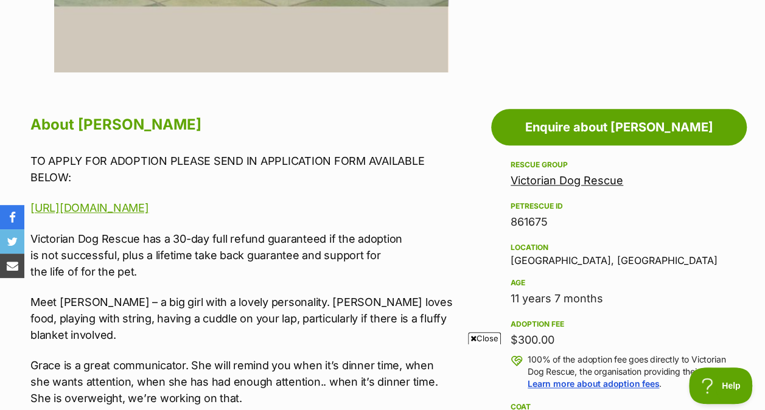
scroll to position [579, 0]
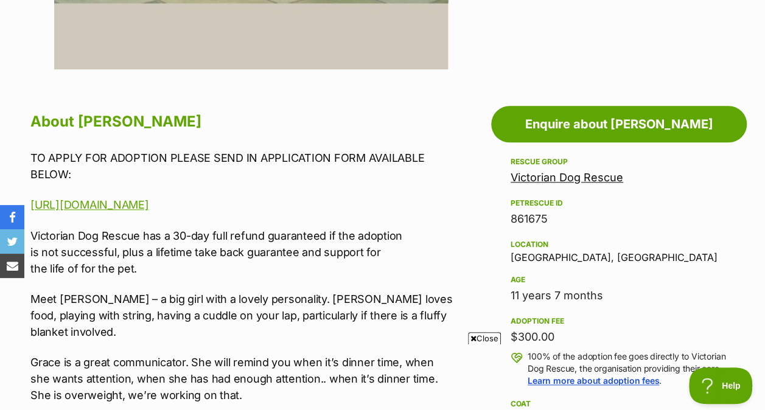
click at [475, 338] on span "Close" at bounding box center [484, 339] width 33 height 12
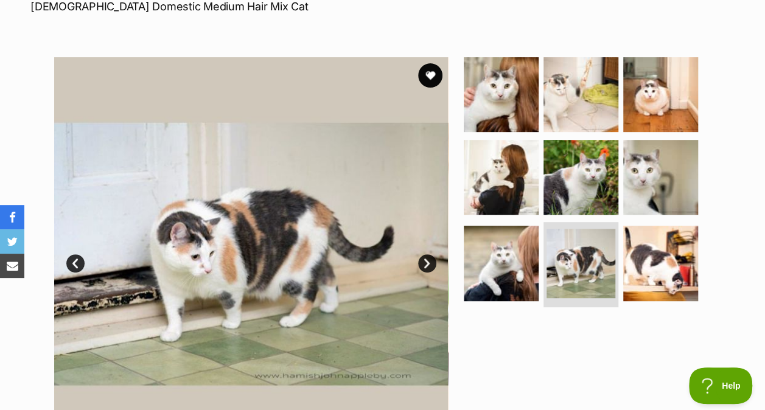
scroll to position [200, 0]
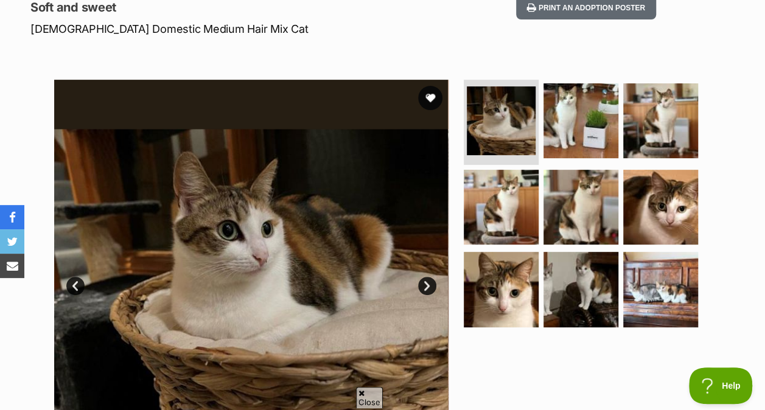
scroll to position [206, 0]
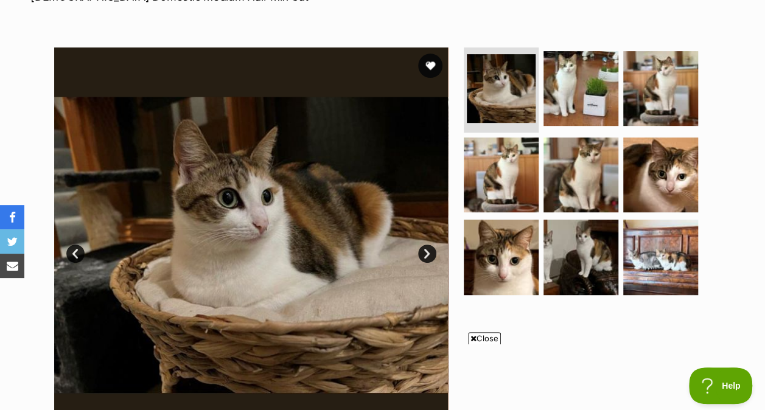
click at [594, 141] on img at bounding box center [581, 175] width 75 height 75
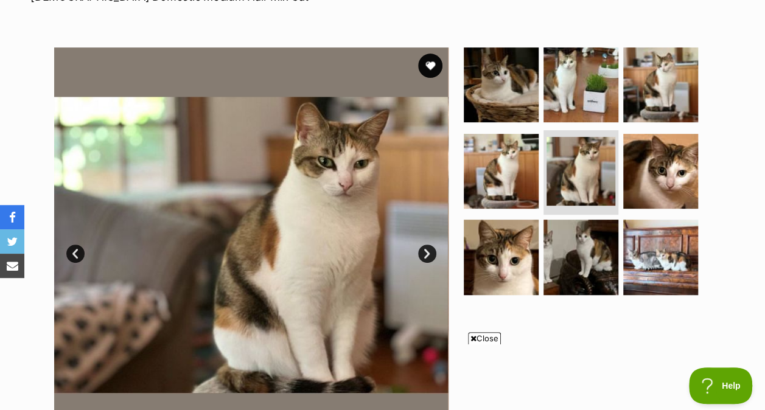
click at [570, 84] on img at bounding box center [581, 85] width 75 height 75
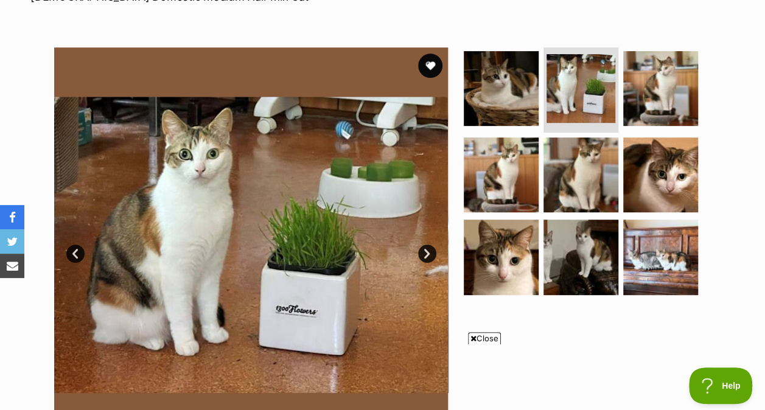
click at [576, 250] on img at bounding box center [581, 257] width 75 height 75
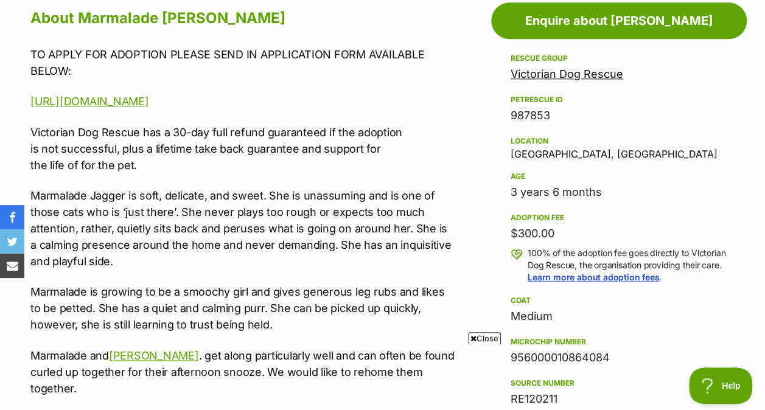
scroll to position [683, 0]
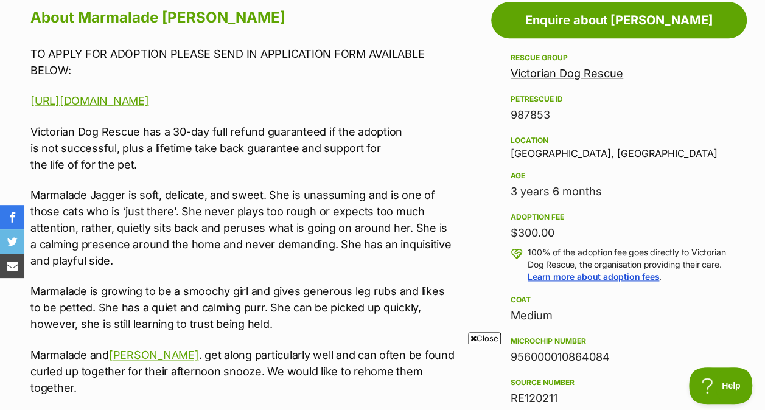
click at [490, 337] on span "Close" at bounding box center [484, 339] width 33 height 12
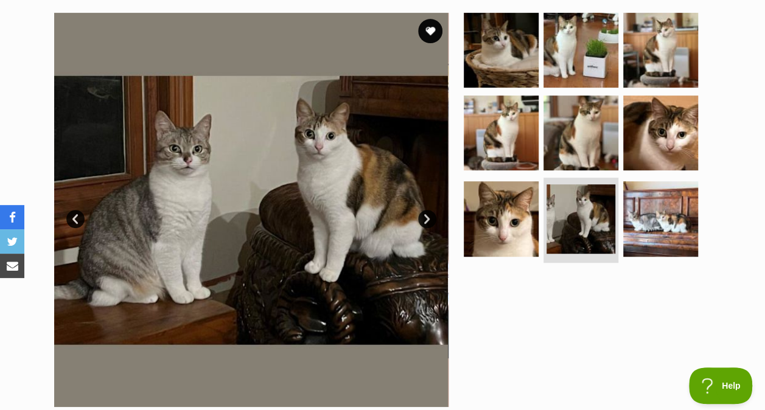
scroll to position [241, 0]
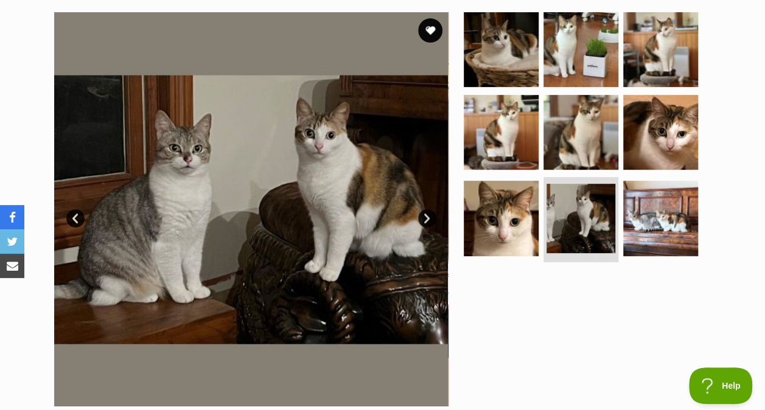
click at [655, 202] on img at bounding box center [661, 218] width 75 height 75
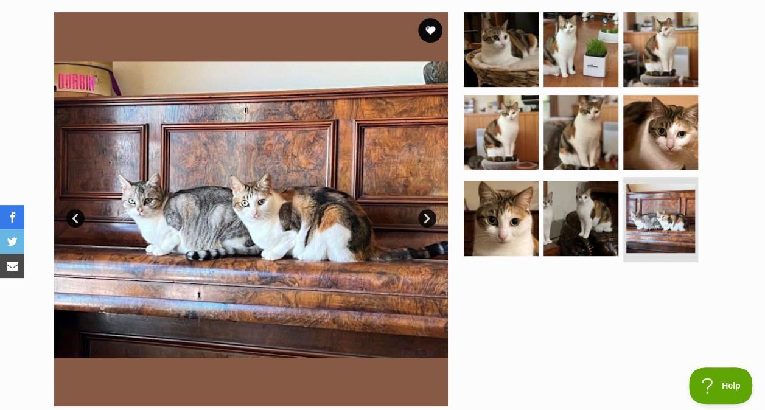
click at [655, 202] on img at bounding box center [661, 218] width 69 height 69
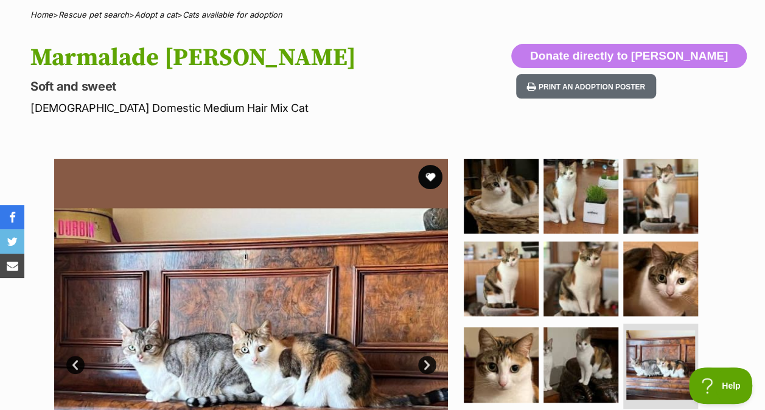
scroll to position [90, 0]
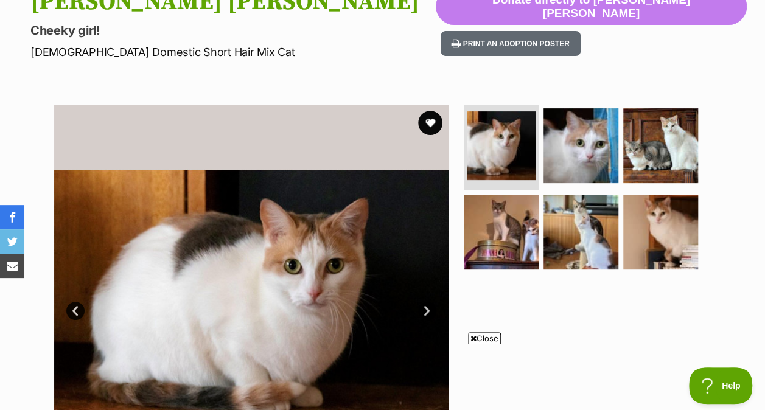
click at [599, 139] on img at bounding box center [581, 145] width 75 height 75
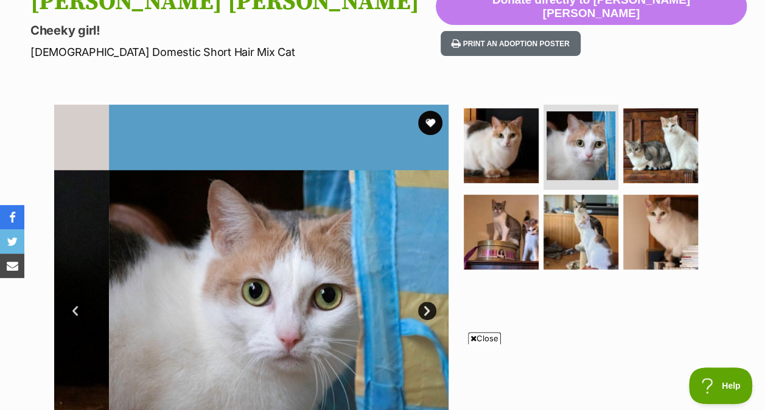
click at [599, 139] on img at bounding box center [581, 145] width 69 height 69
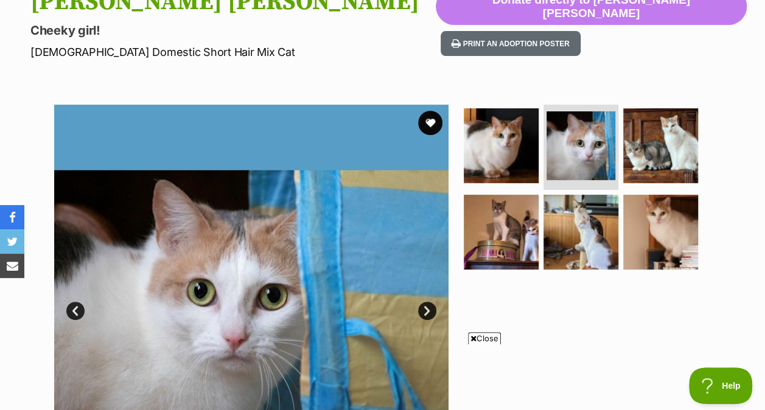
click at [577, 242] on img at bounding box center [581, 232] width 75 height 75
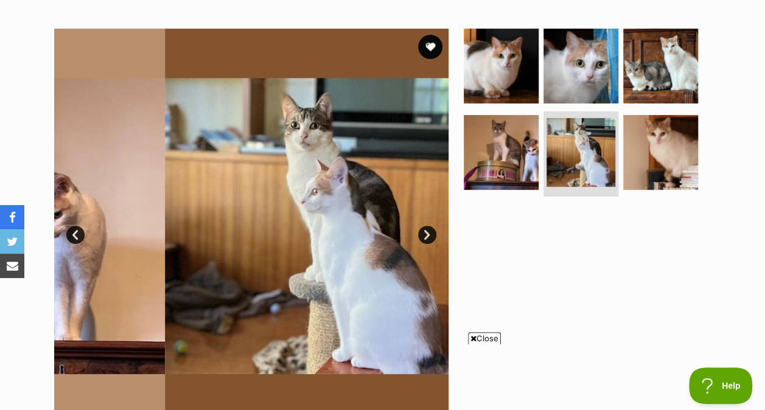
scroll to position [228, 0]
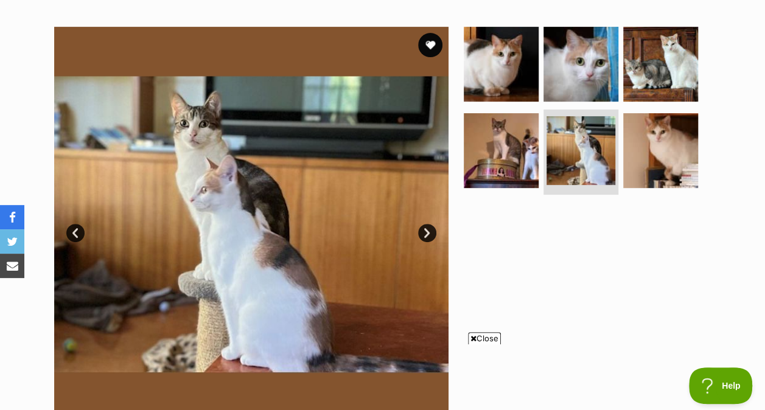
click at [480, 340] on span "Close" at bounding box center [484, 339] width 33 height 12
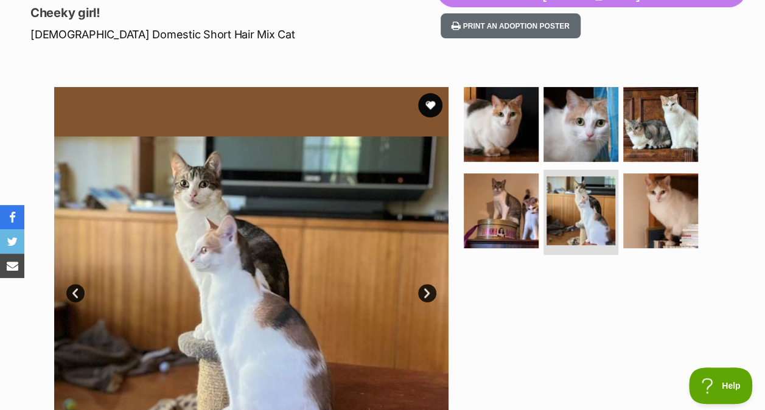
scroll to position [169, 0]
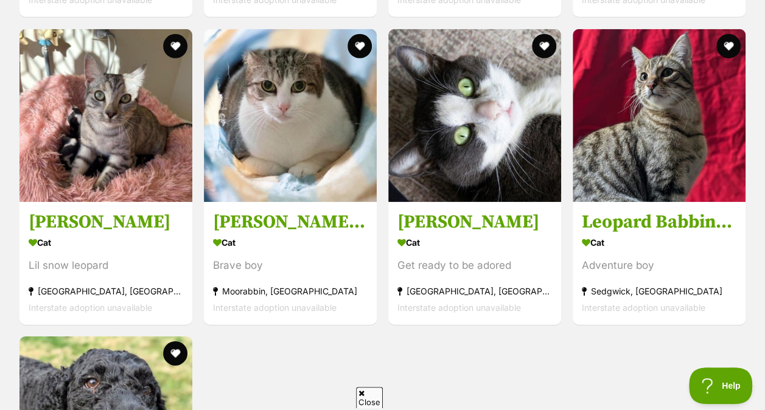
scroll to position [1881, 0]
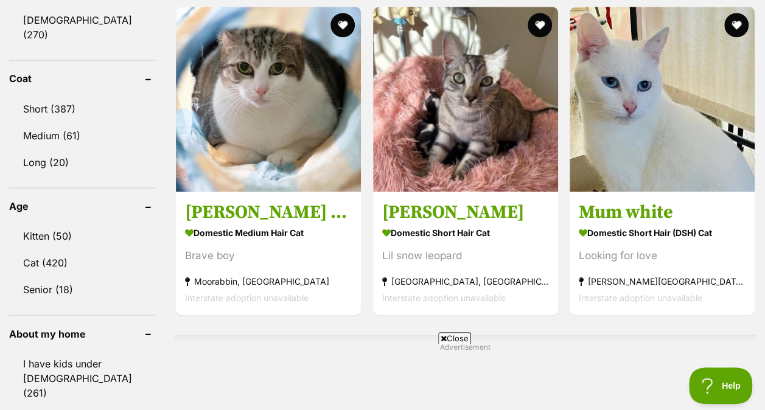
scroll to position [825, 0]
click at [447, 336] on span "Close" at bounding box center [454, 339] width 33 height 12
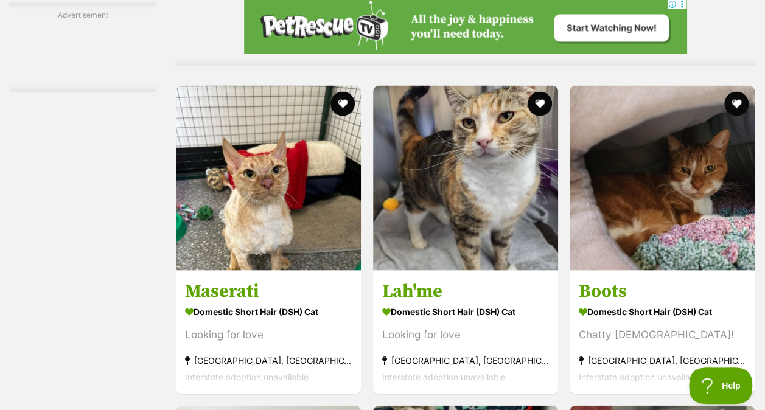
scroll to position [5725, 0]
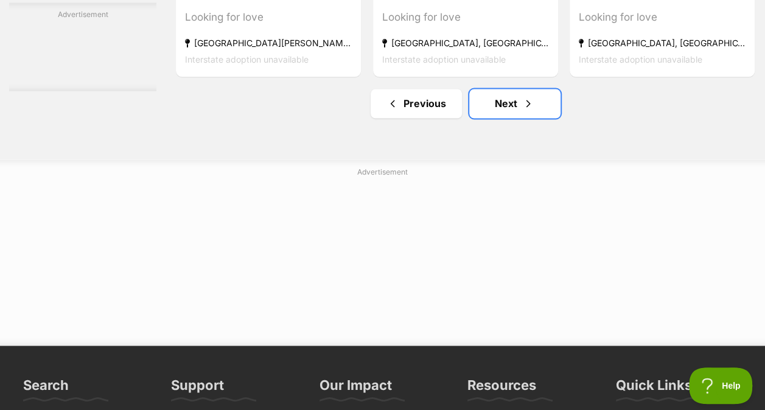
click at [481, 114] on link "Next" at bounding box center [515, 103] width 91 height 29
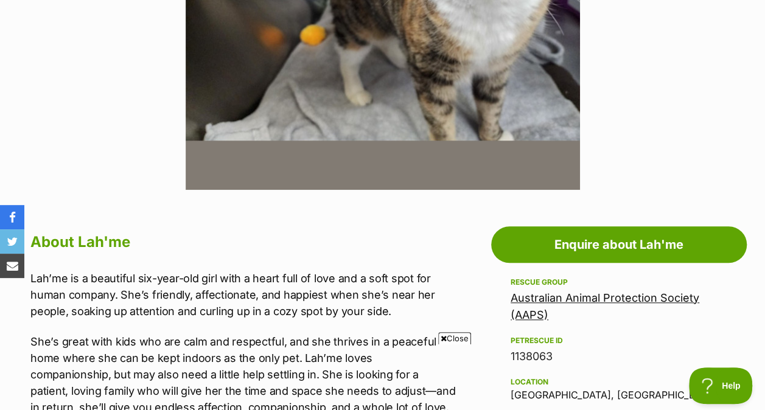
scroll to position [457, 0]
click at [454, 334] on span "Close" at bounding box center [454, 339] width 33 height 12
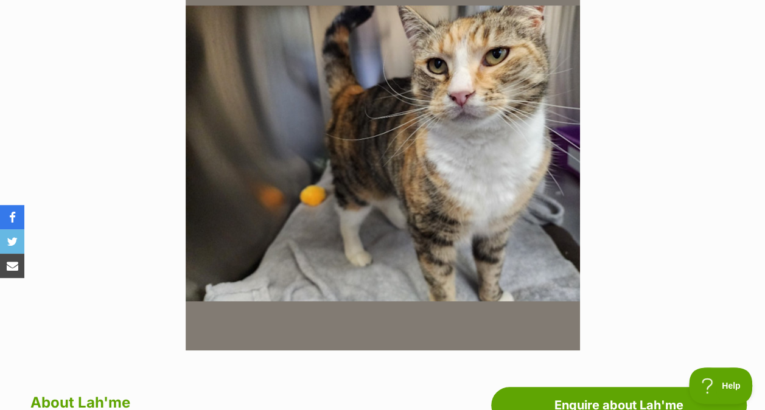
scroll to position [270, 0]
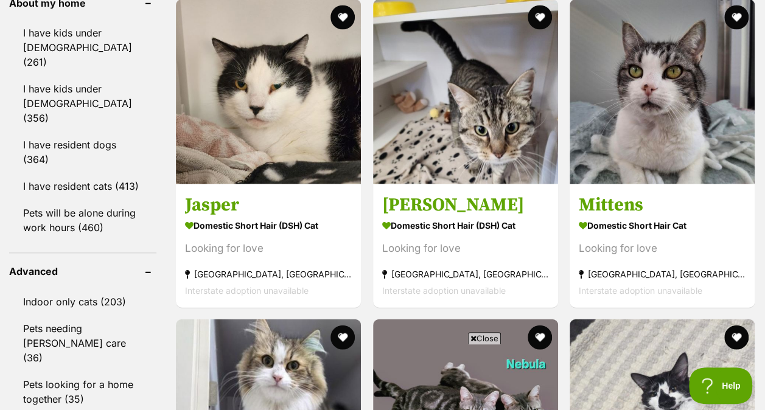
scroll to position [1156, 0]
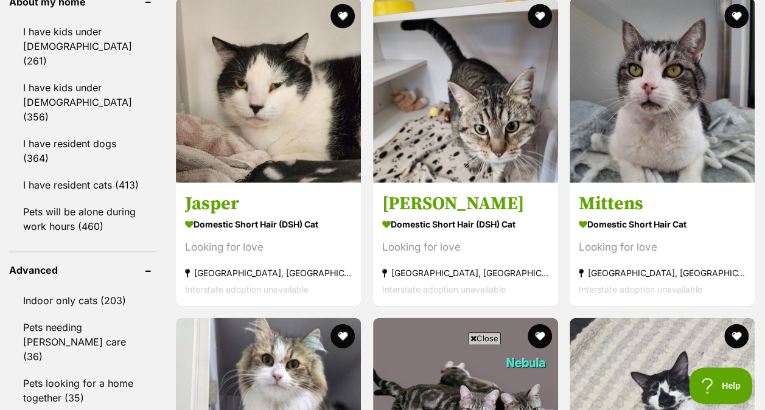
click at [474, 337] on icon at bounding box center [474, 339] width 6 height 8
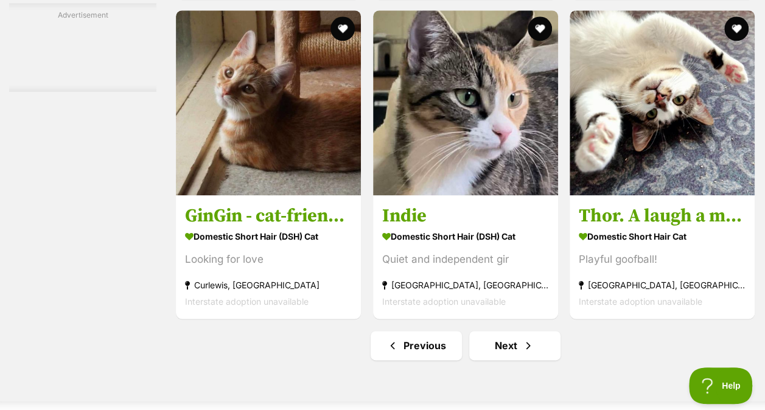
scroll to position [7521, 0]
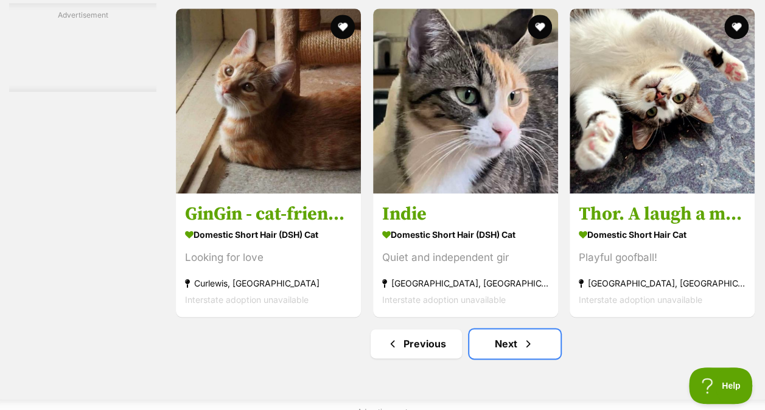
click at [497, 359] on link "Next" at bounding box center [515, 343] width 91 height 29
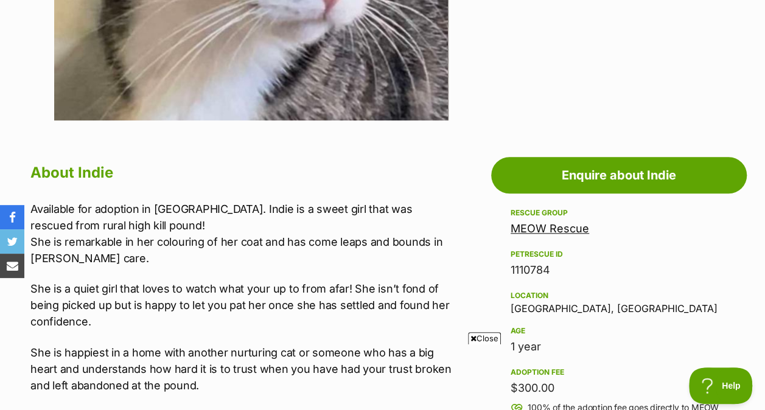
click at [492, 335] on span "Close" at bounding box center [484, 339] width 33 height 12
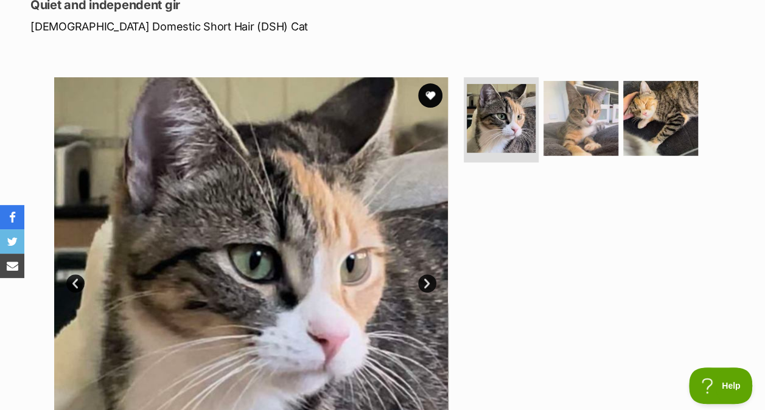
scroll to position [167, 0]
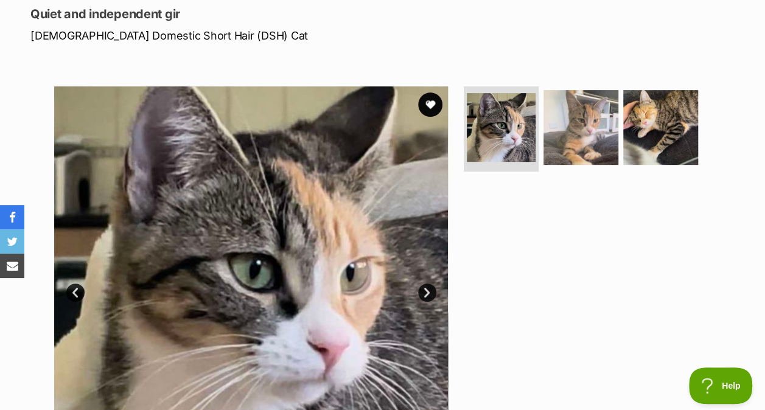
click at [586, 139] on img at bounding box center [581, 127] width 75 height 75
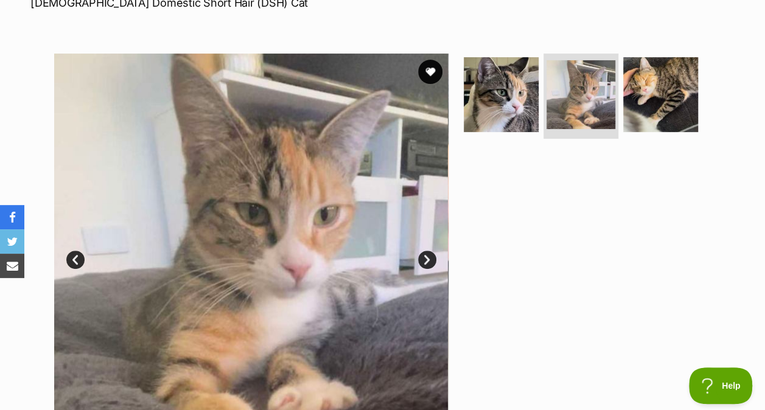
scroll to position [200, 0]
click at [658, 110] on img at bounding box center [661, 94] width 75 height 75
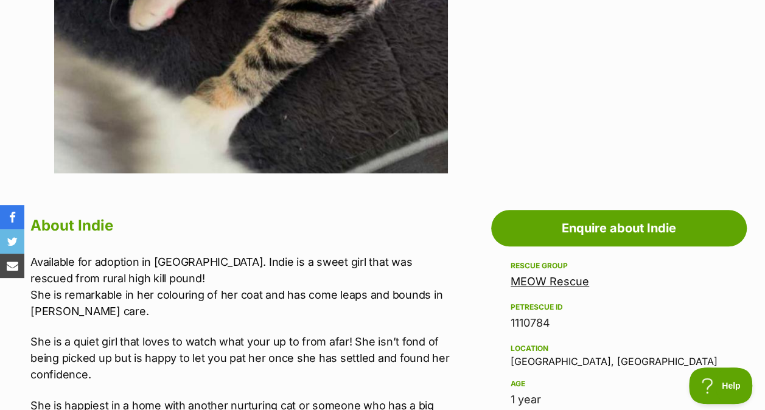
scroll to position [475, 0]
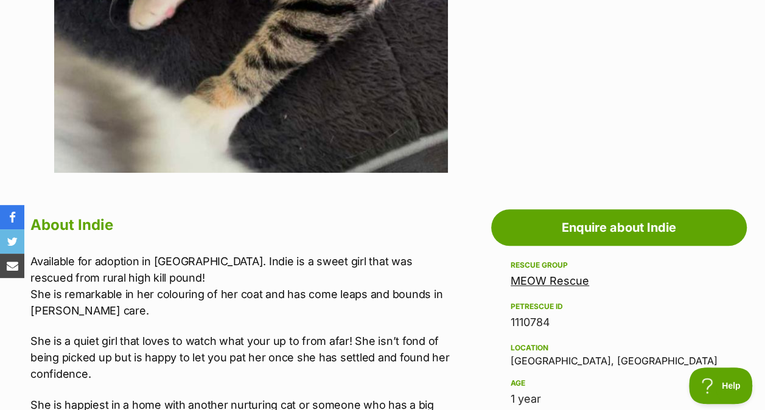
click at [538, 280] on link "MEOW Rescue" at bounding box center [550, 281] width 79 height 13
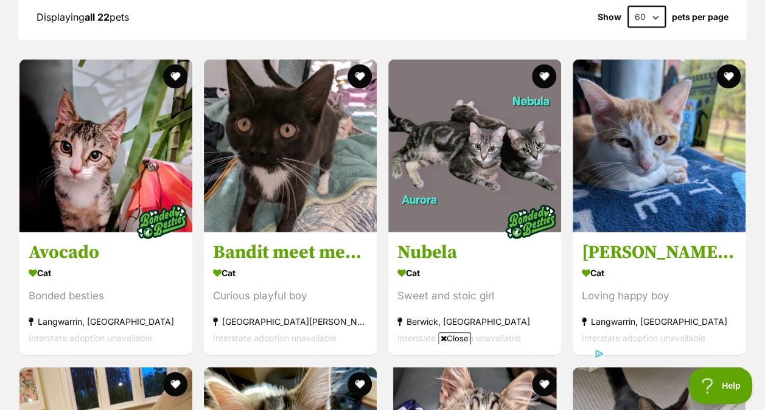
scroll to position [1357, 0]
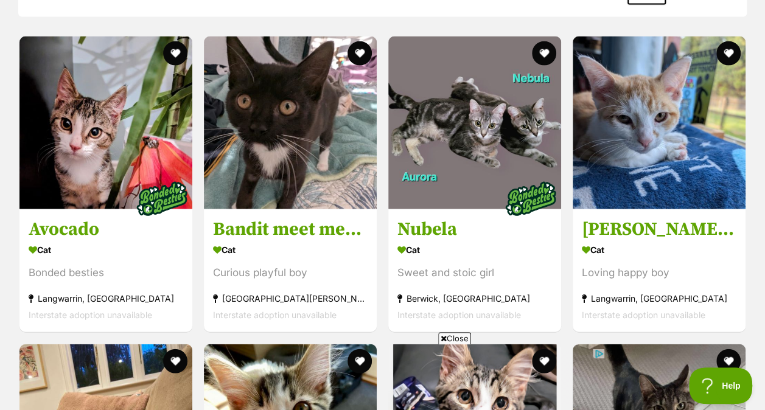
click at [465, 336] on span "Close" at bounding box center [454, 339] width 33 height 12
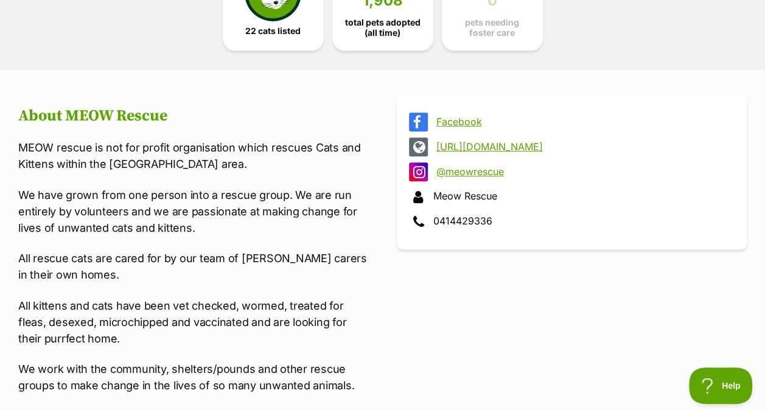
scroll to position [388, 0]
click at [500, 149] on link "[URL][DOMAIN_NAME]" at bounding box center [583, 147] width 294 height 11
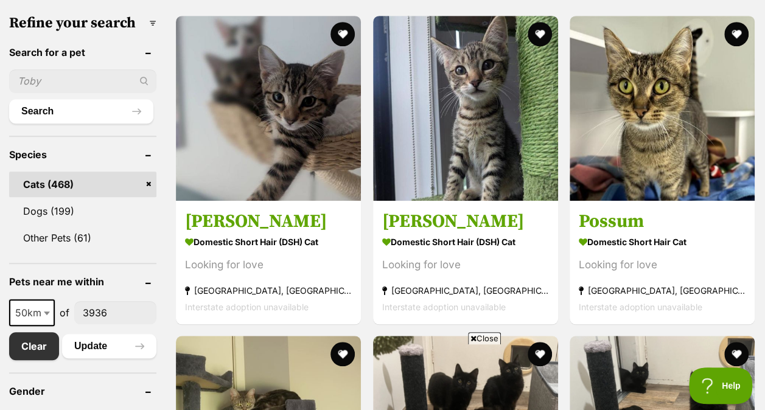
click at [485, 339] on span "Close" at bounding box center [484, 339] width 33 height 12
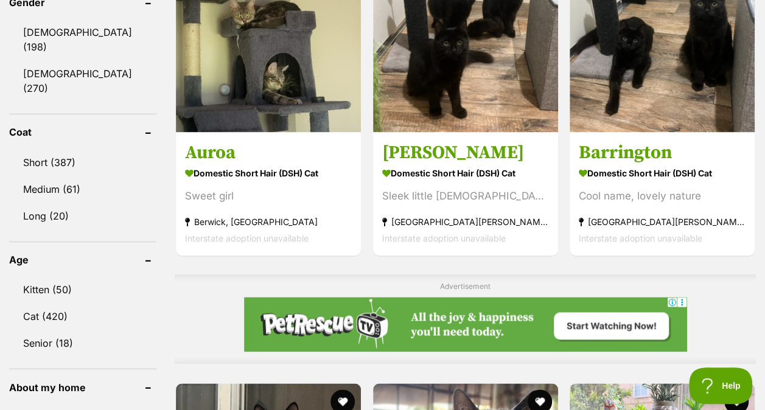
scroll to position [772, 0]
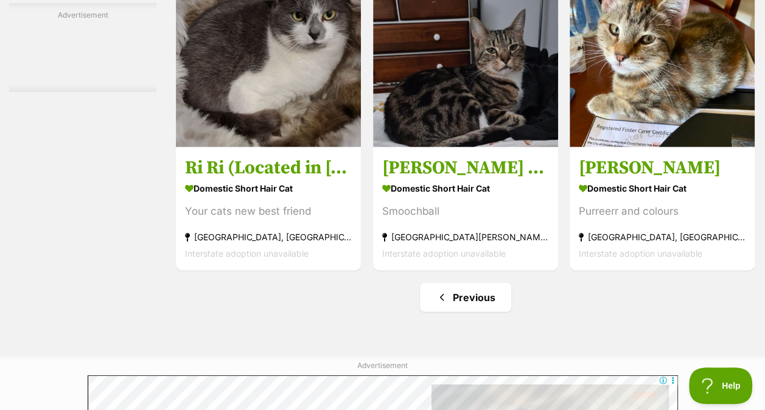
scroll to position [5984, 0]
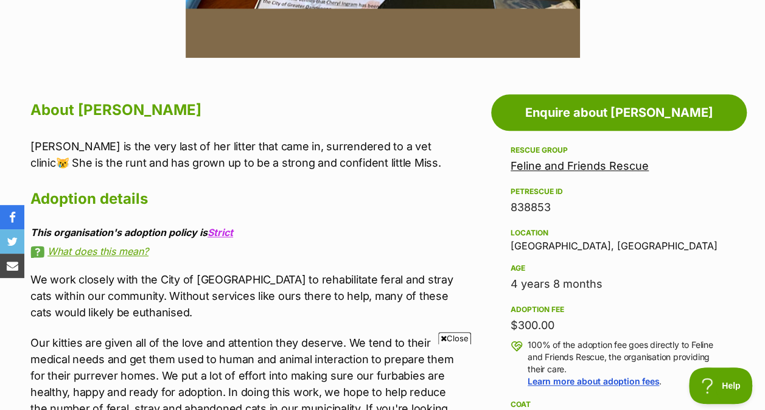
click at [460, 336] on span "Close" at bounding box center [454, 339] width 33 height 12
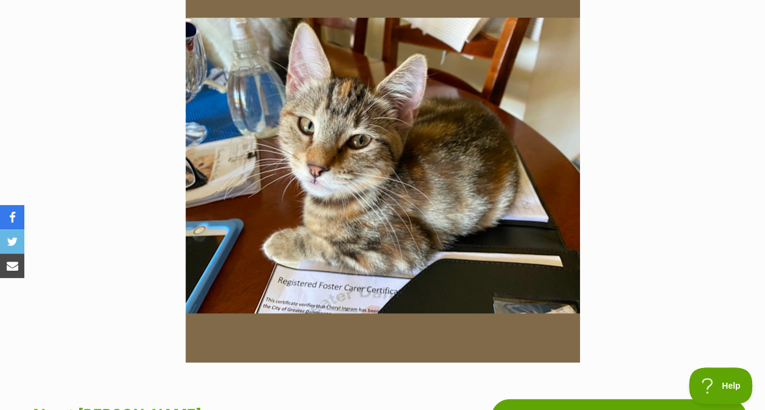
scroll to position [284, 0]
